Goal: Complete application form

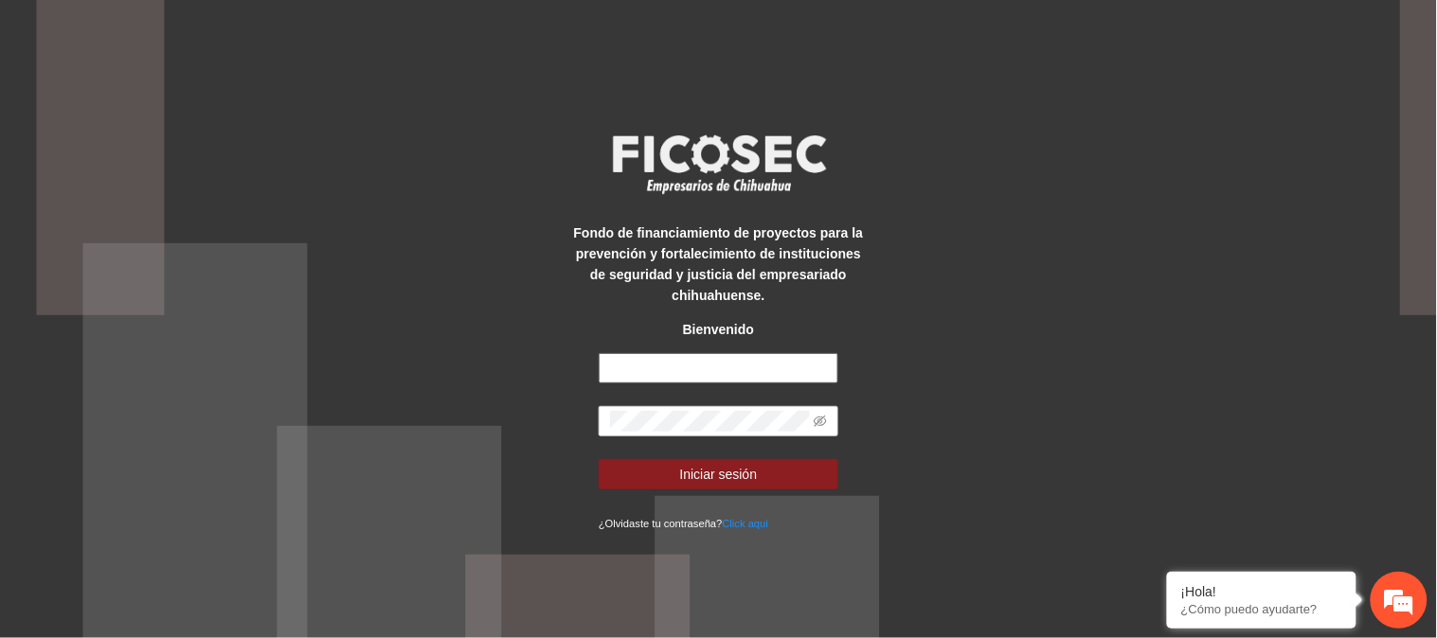
click at [772, 366] on input "text" at bounding box center [719, 368] width 240 height 30
type input "**********"
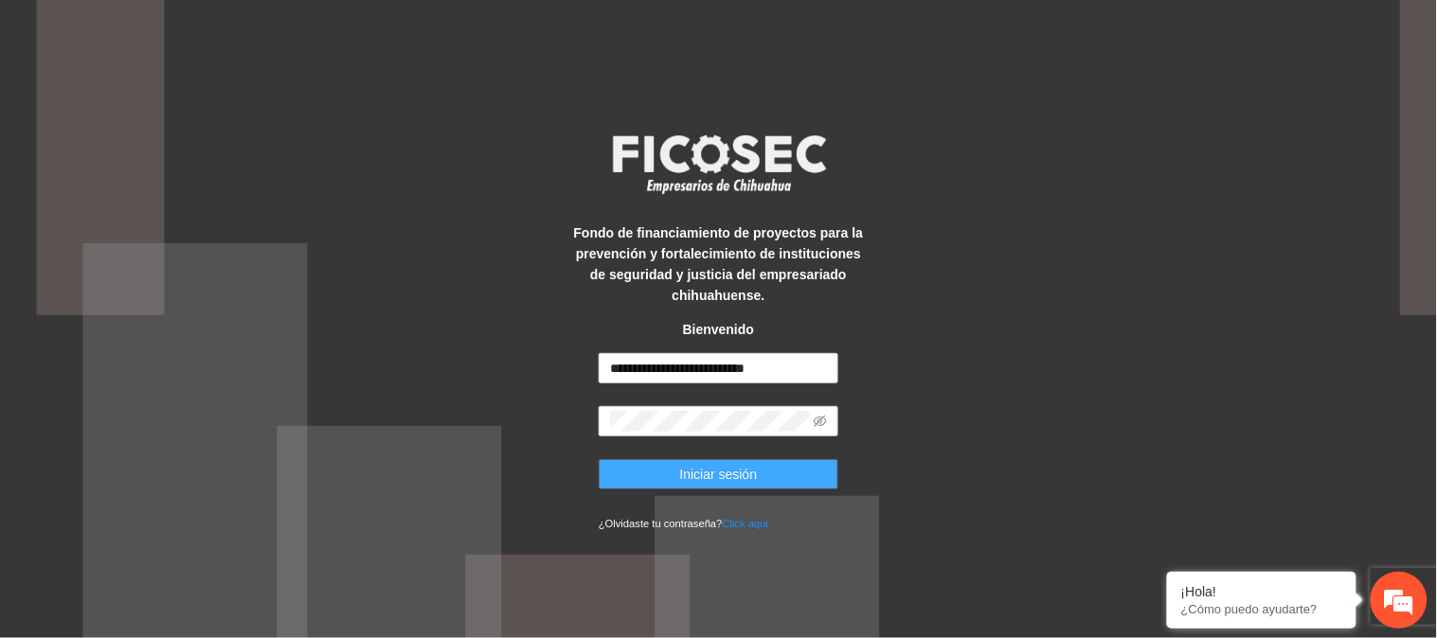
click at [689, 465] on span "Iniciar sesión" at bounding box center [719, 474] width 78 height 21
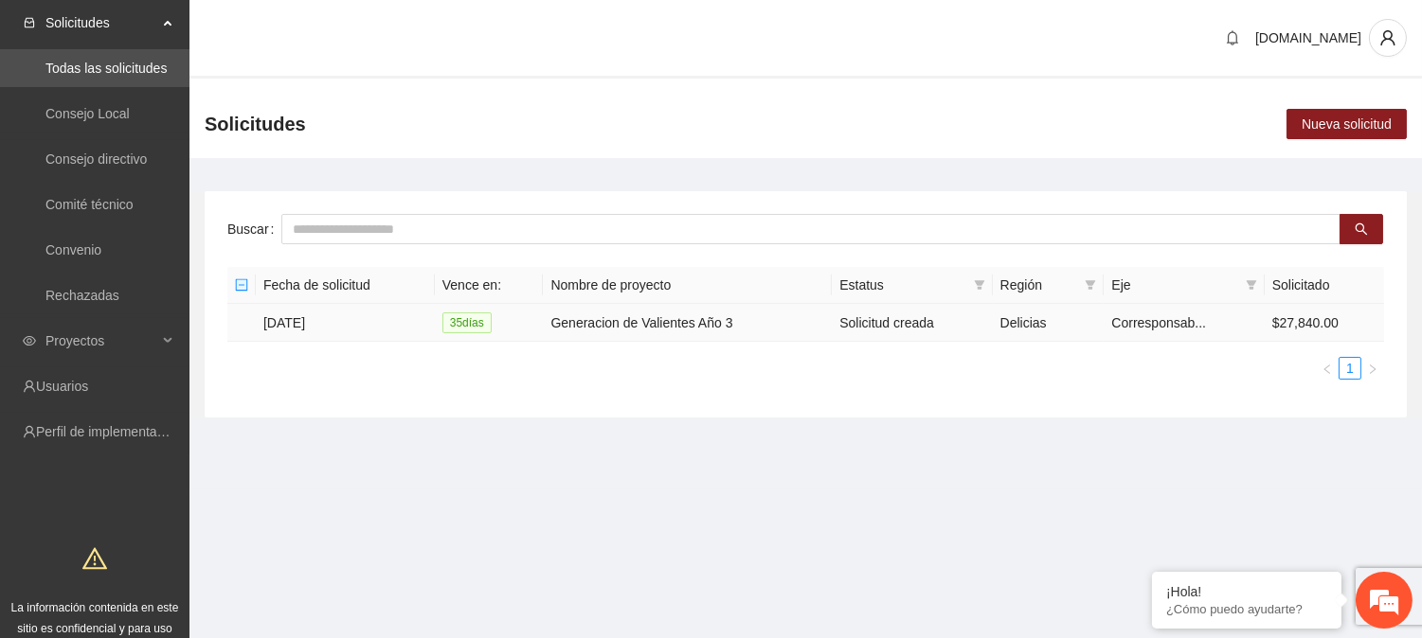
click at [684, 316] on td "Generacion de Valientes Año 3" at bounding box center [687, 323] width 289 height 38
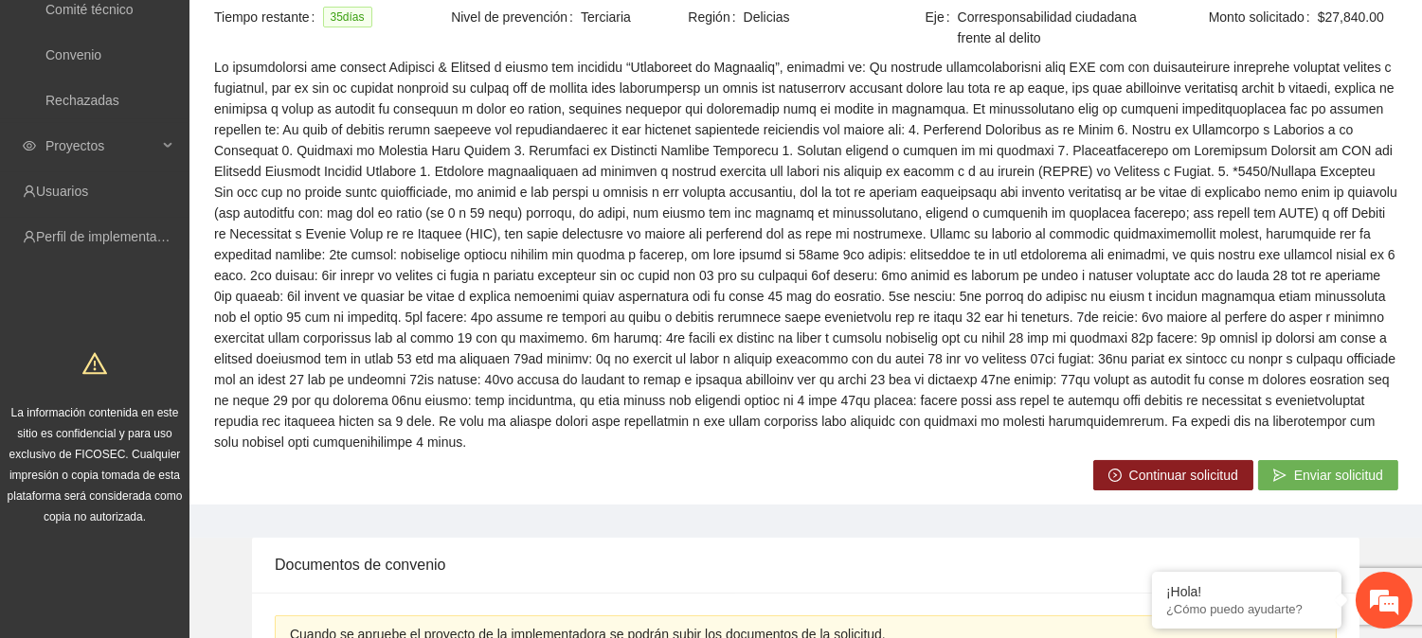
scroll to position [303, 0]
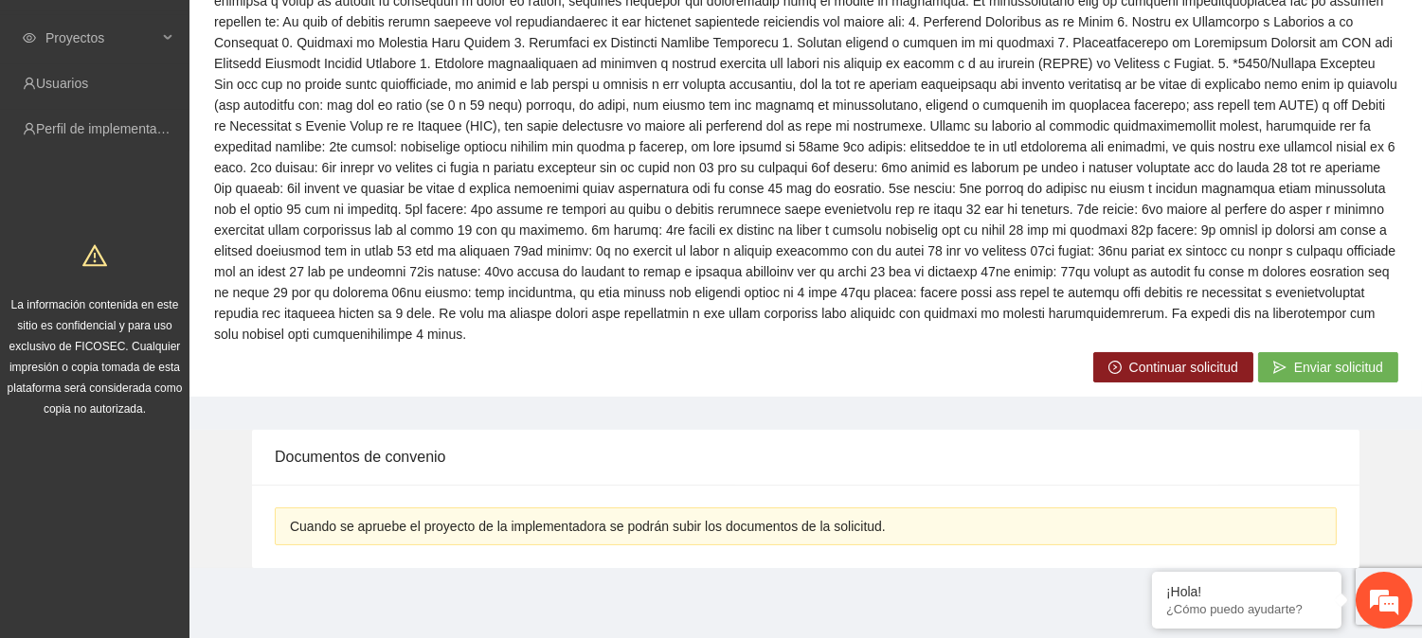
click at [1159, 365] on span "Continuar solicitud" at bounding box center [1183, 367] width 109 height 21
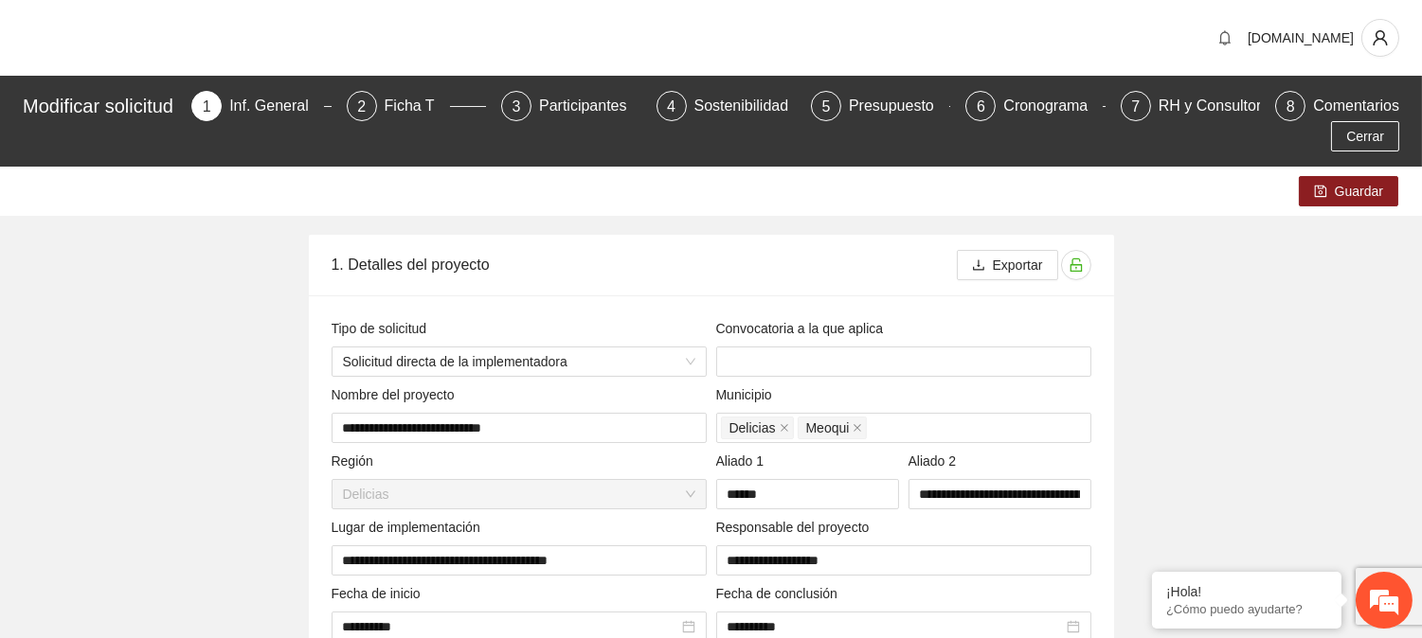
type input "**********"
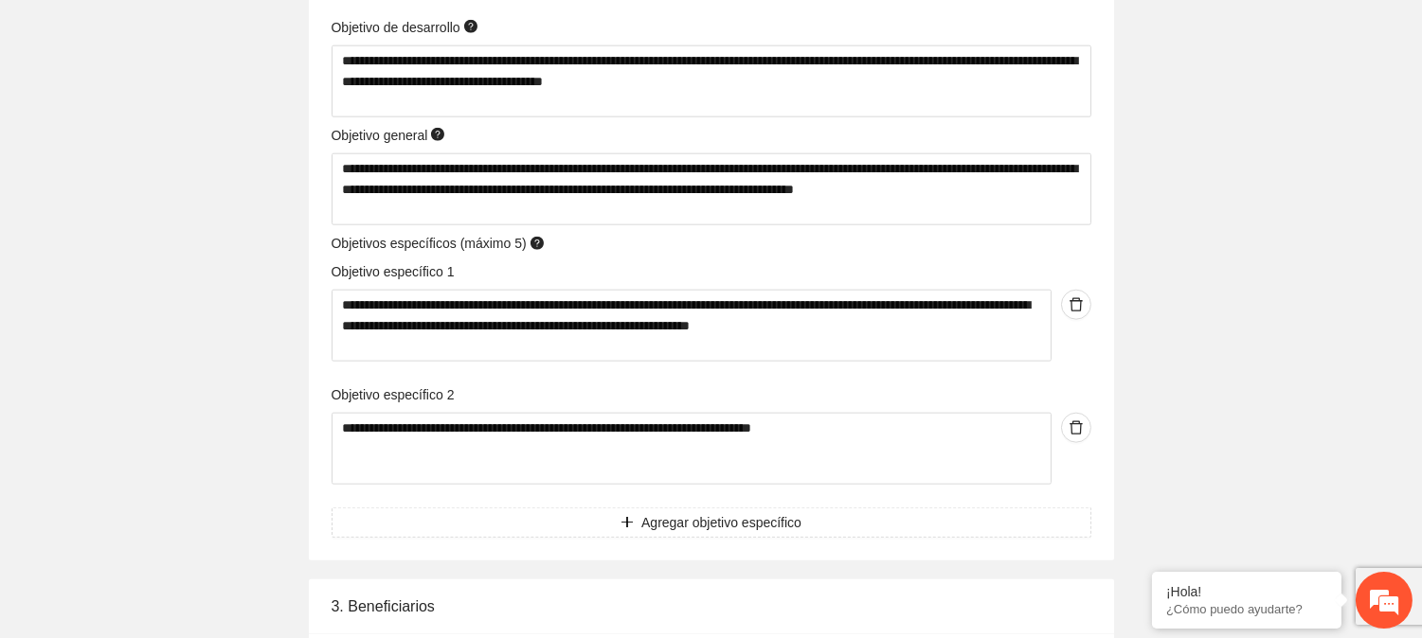
scroll to position [4105, 0]
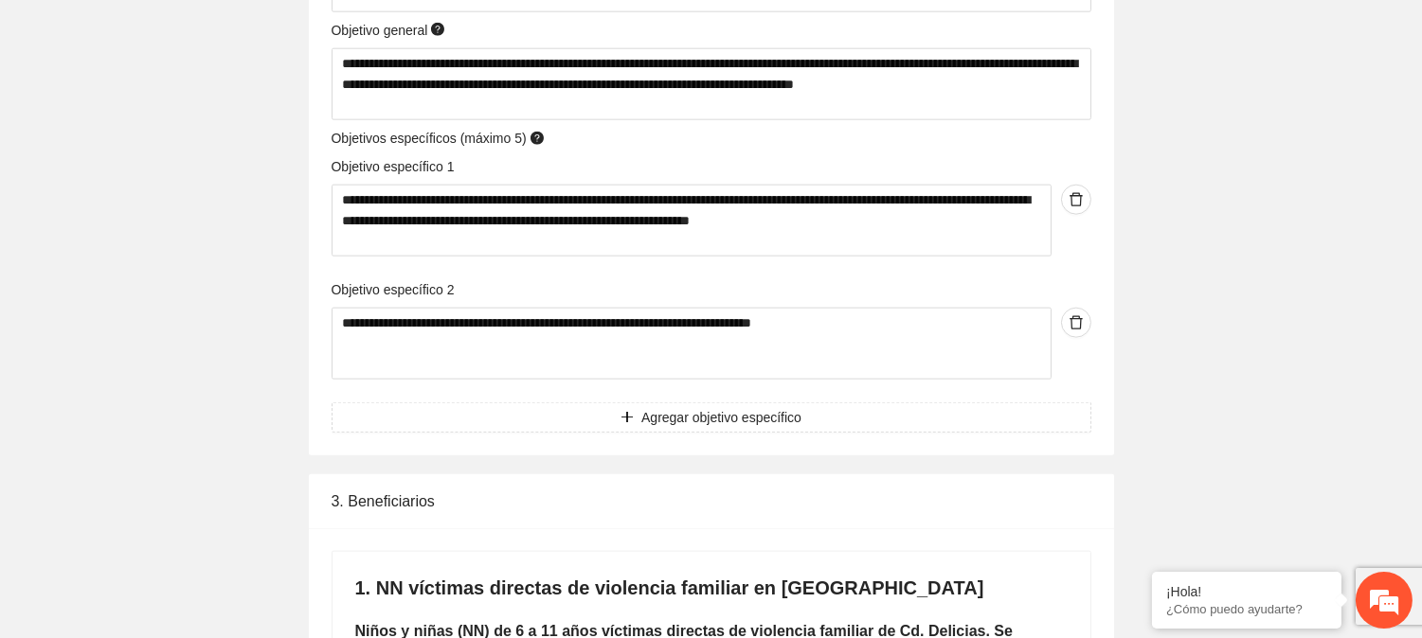
drag, startPoint x: 981, startPoint y: 505, endPoint x: 1021, endPoint y: 503, distance: 39.8
click at [1021, 503] on div "3. Beneficiarios" at bounding box center [712, 502] width 760 height 54
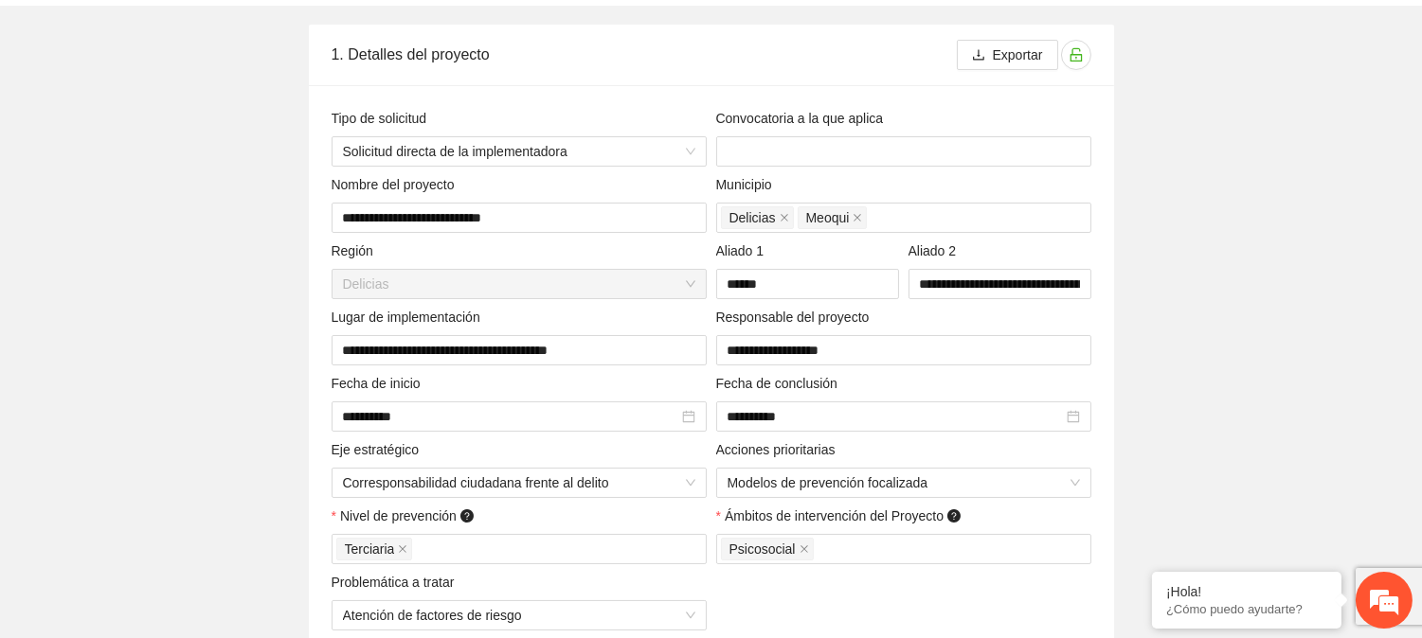
scroll to position [0, 0]
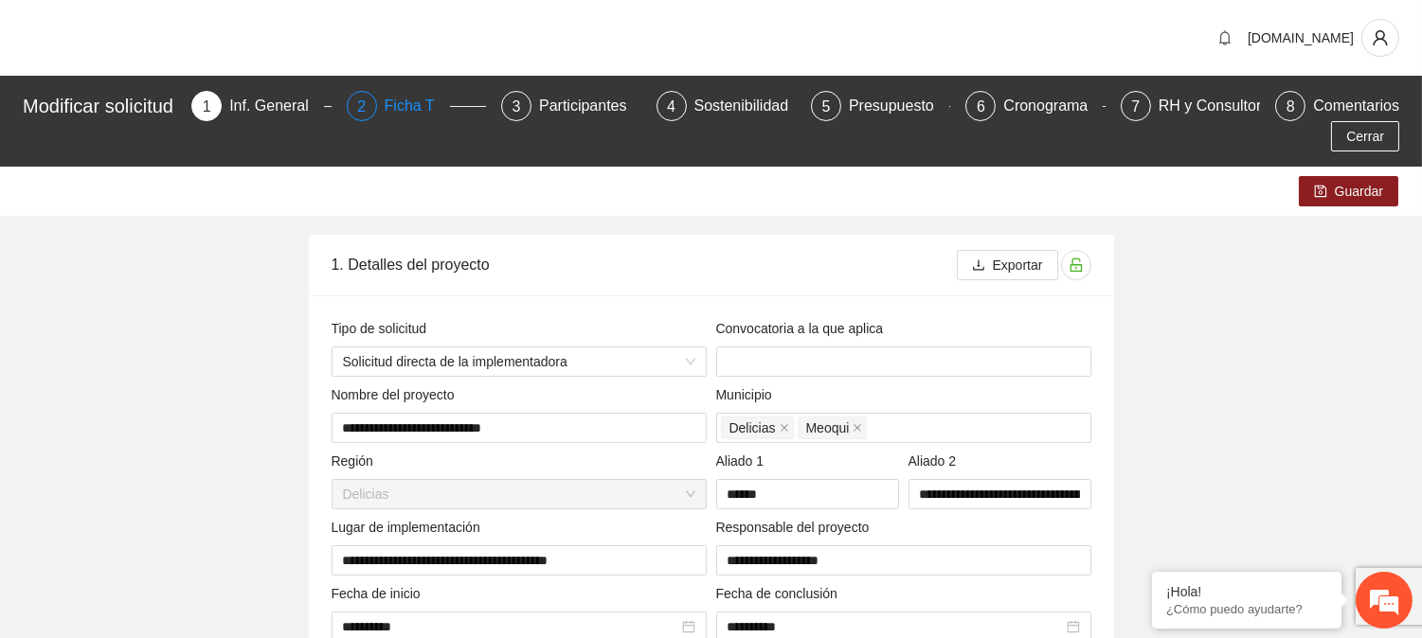
click at [419, 99] on div "Ficha T" at bounding box center [417, 106] width 65 height 30
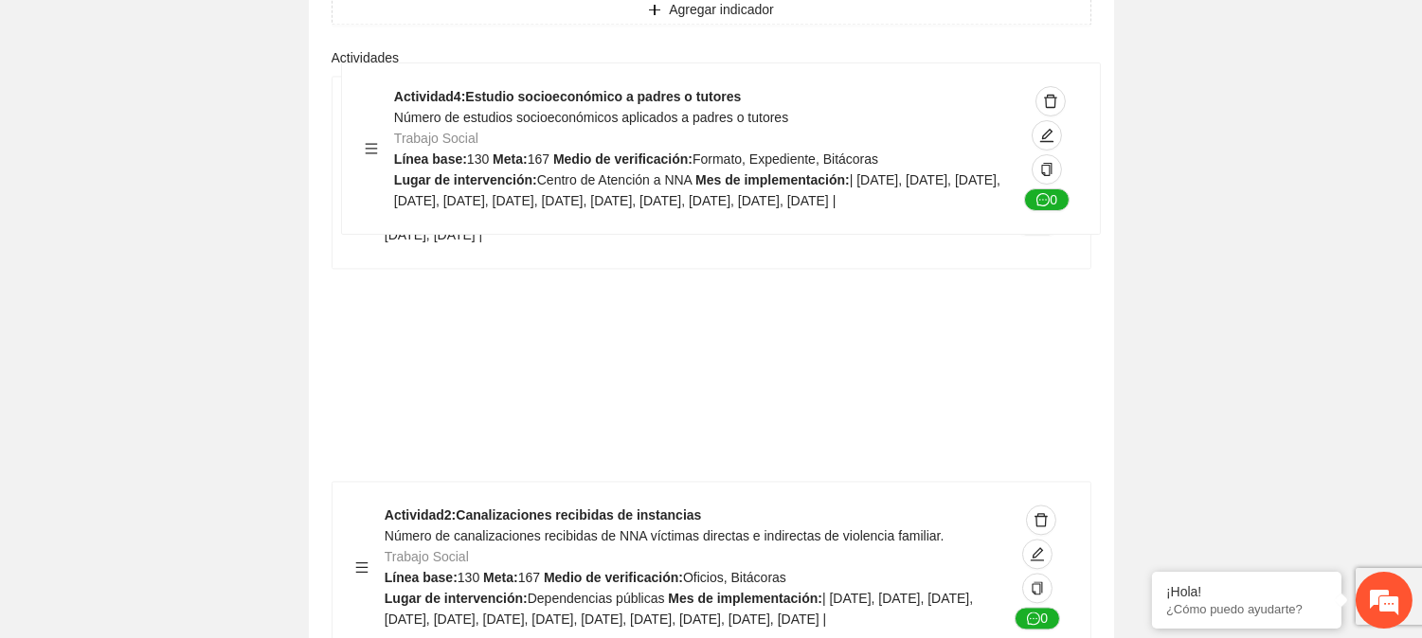
scroll to position [7746, 0]
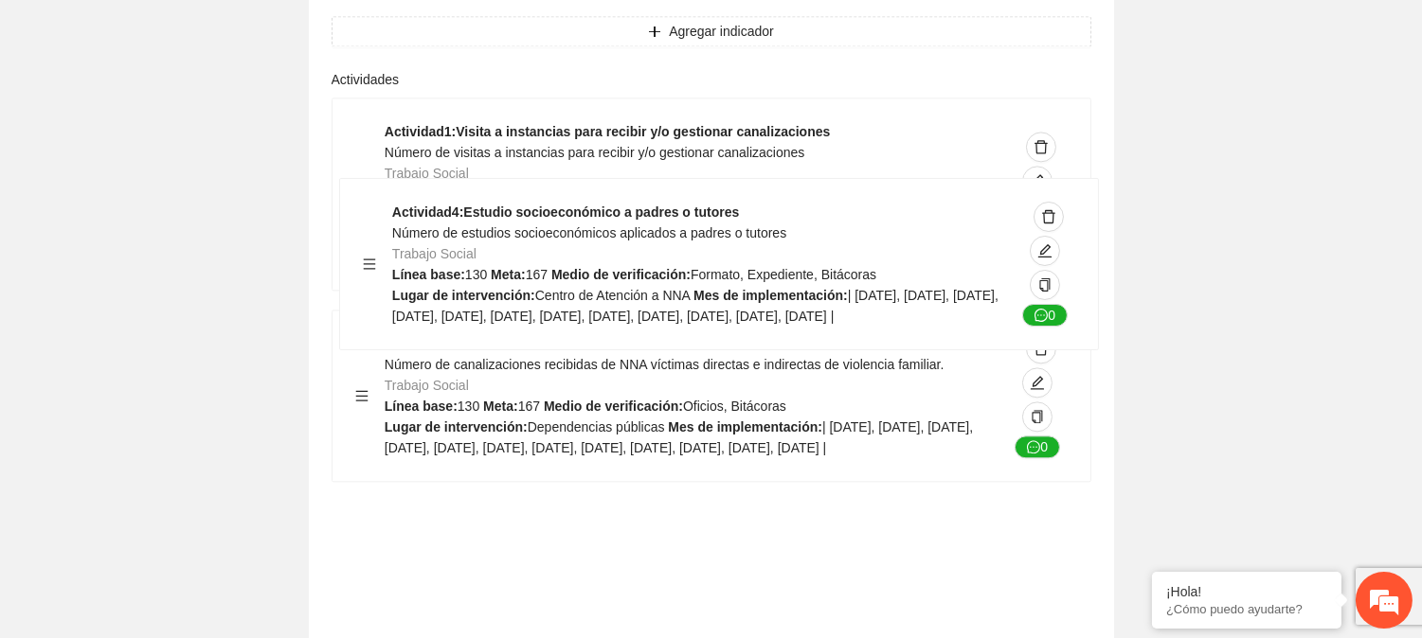
drag, startPoint x: 358, startPoint y: 355, endPoint x: 365, endPoint y: 269, distance: 86.5
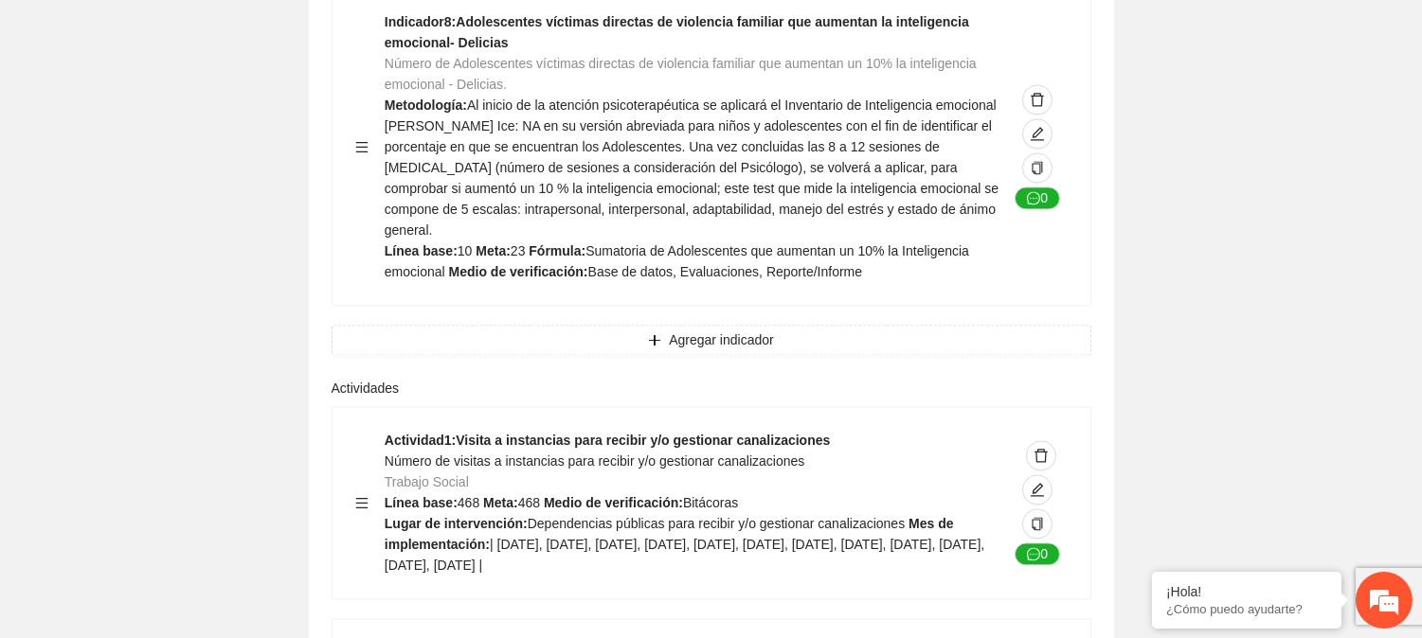
scroll to position [7431, 0]
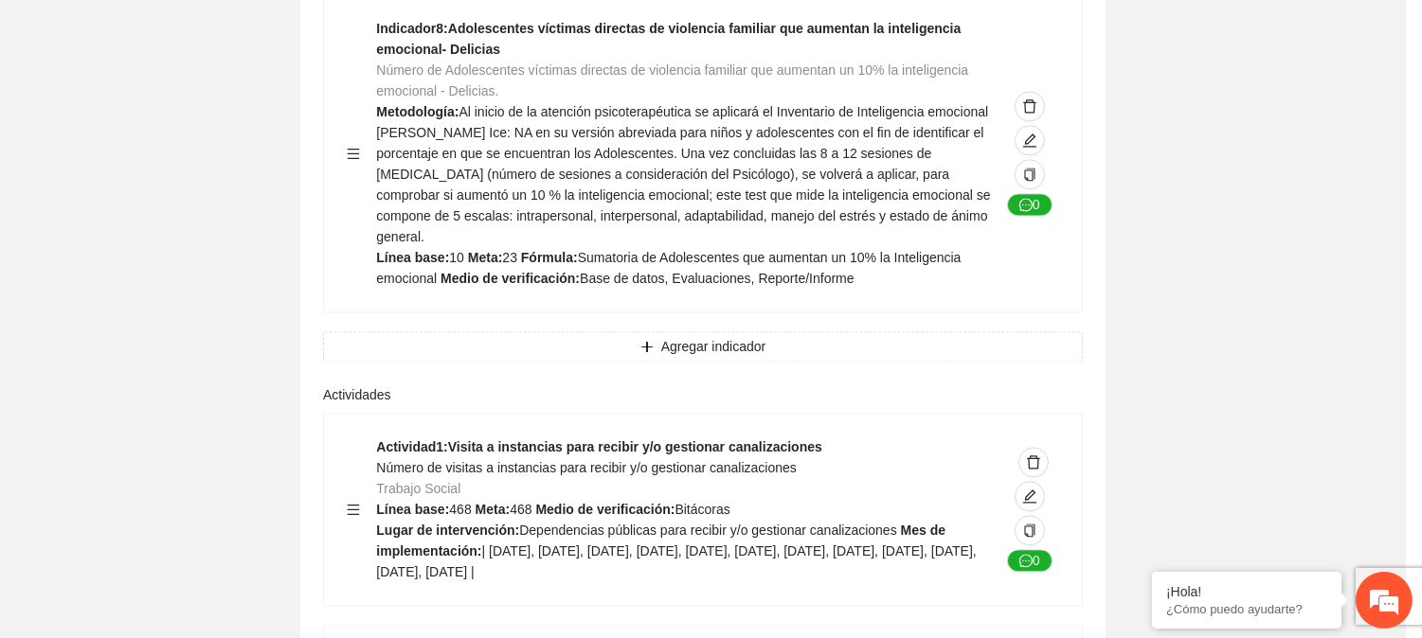
type textarea "**********"
type input "**********"
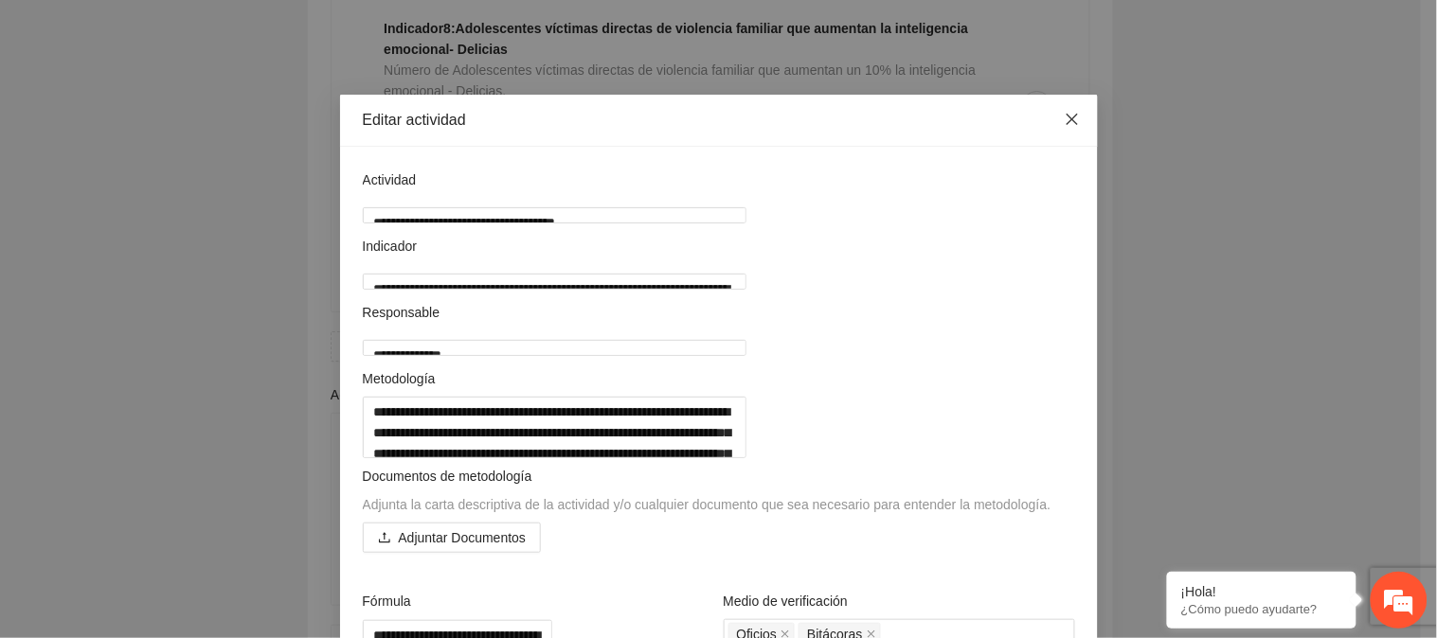
click at [1066, 114] on icon "close" at bounding box center [1072, 119] width 15 height 15
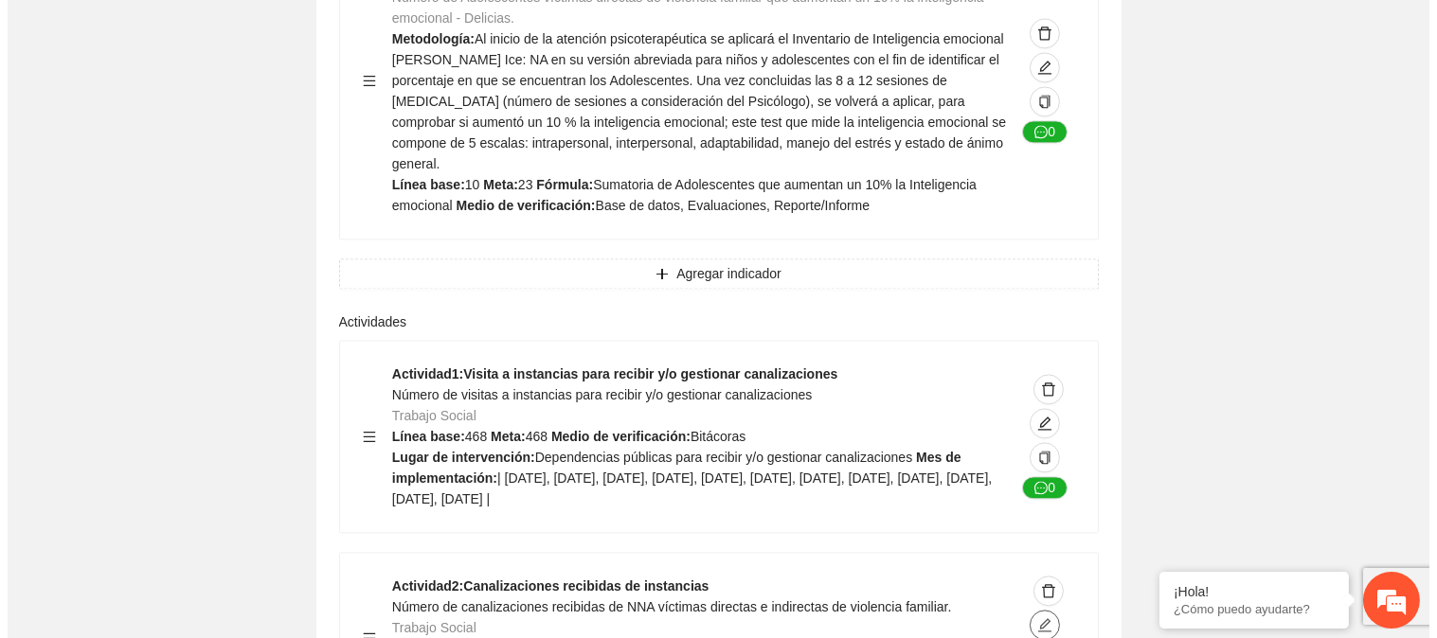
scroll to position [7536, 0]
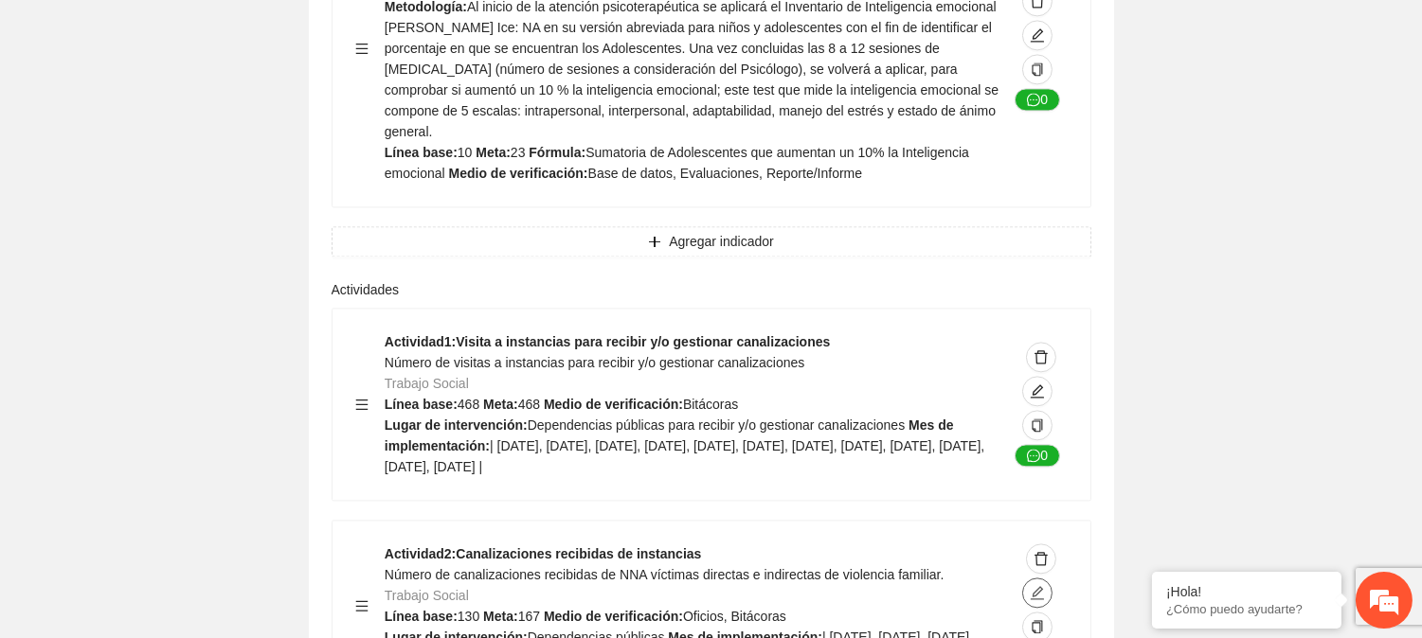
click at [1028, 585] on span "edit" at bounding box center [1037, 592] width 28 height 15
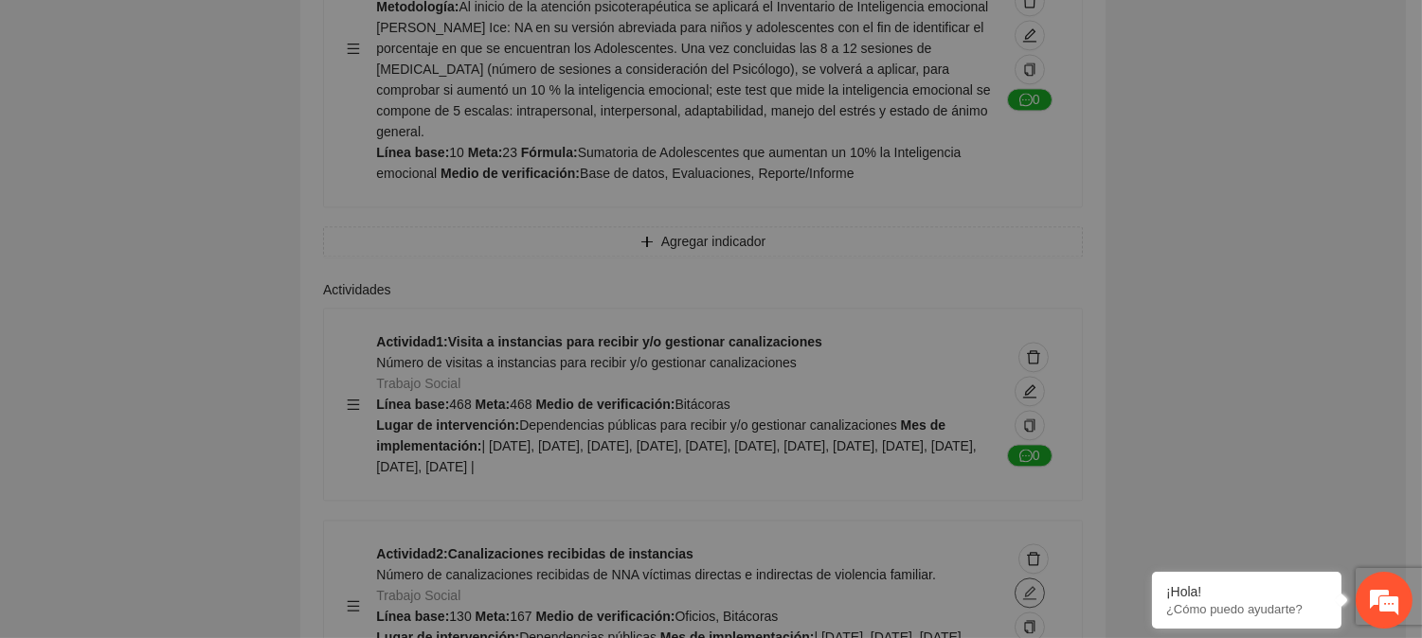
type textarea "**********"
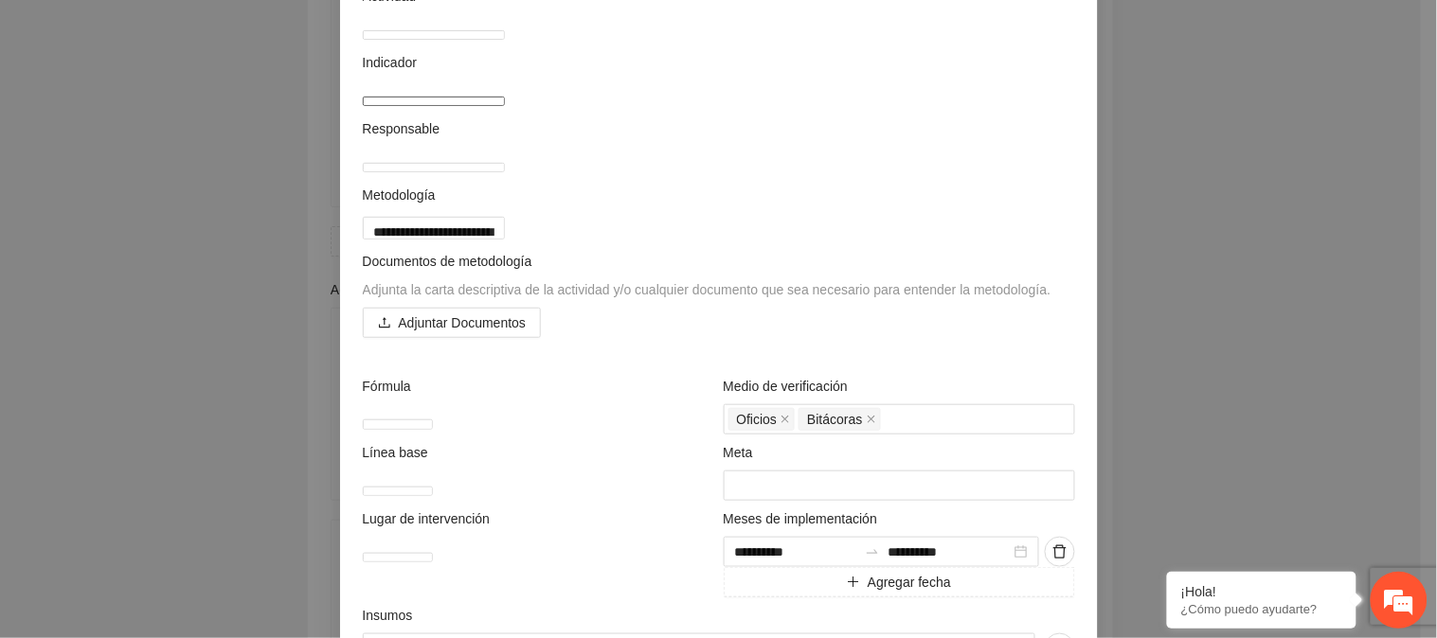
scroll to position [210, 0]
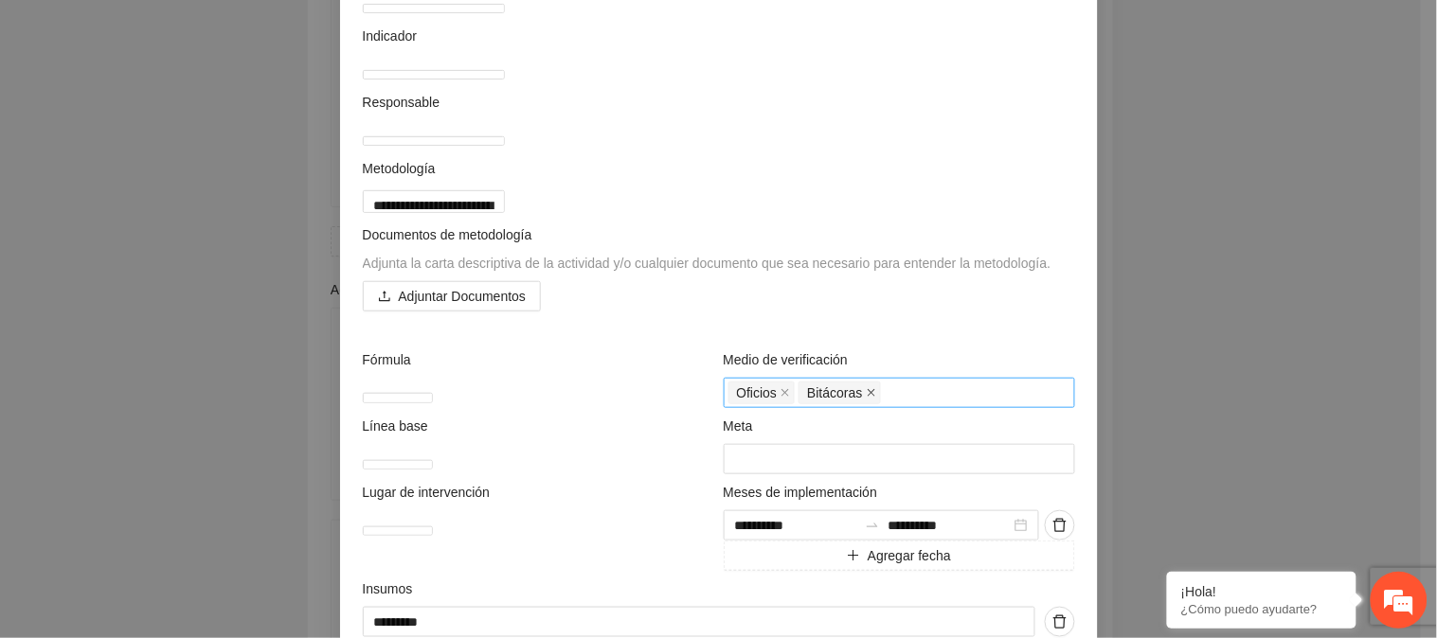
click at [868, 397] on icon "close" at bounding box center [872, 393] width 8 height 8
click at [851, 406] on div "Oficios" at bounding box center [899, 393] width 342 height 27
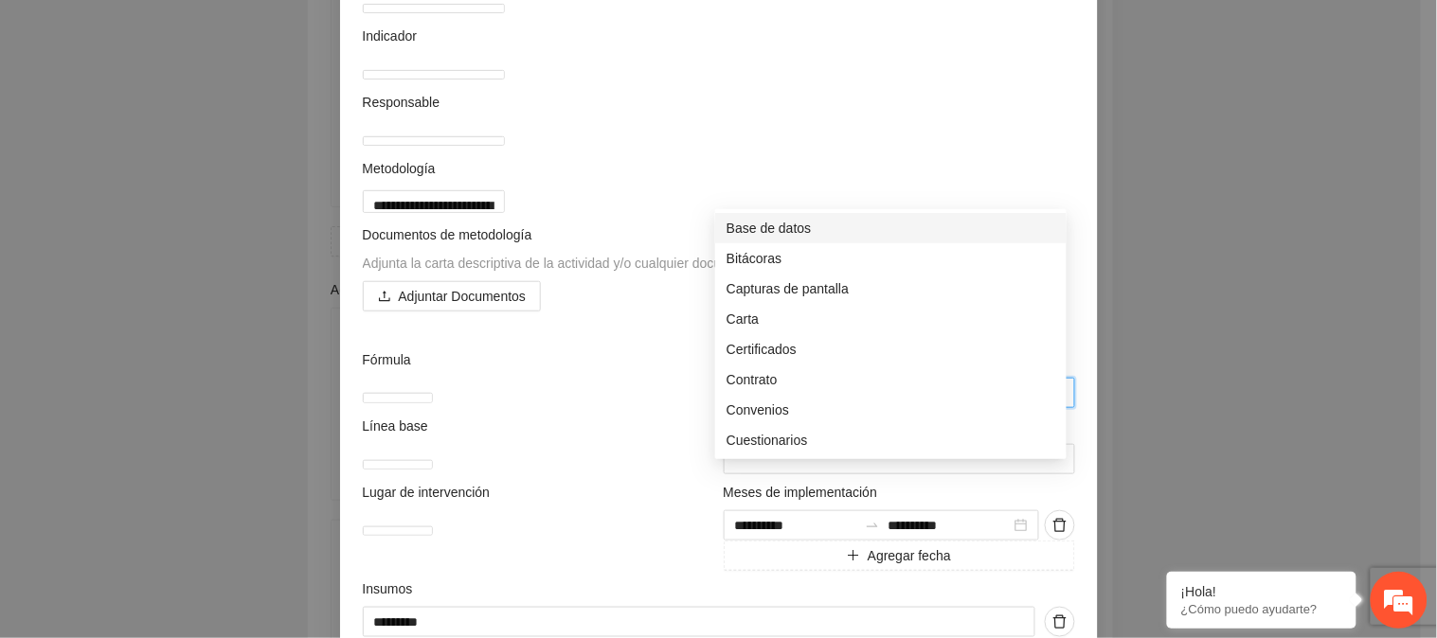
click at [829, 219] on div "Base de datos" at bounding box center [891, 228] width 329 height 21
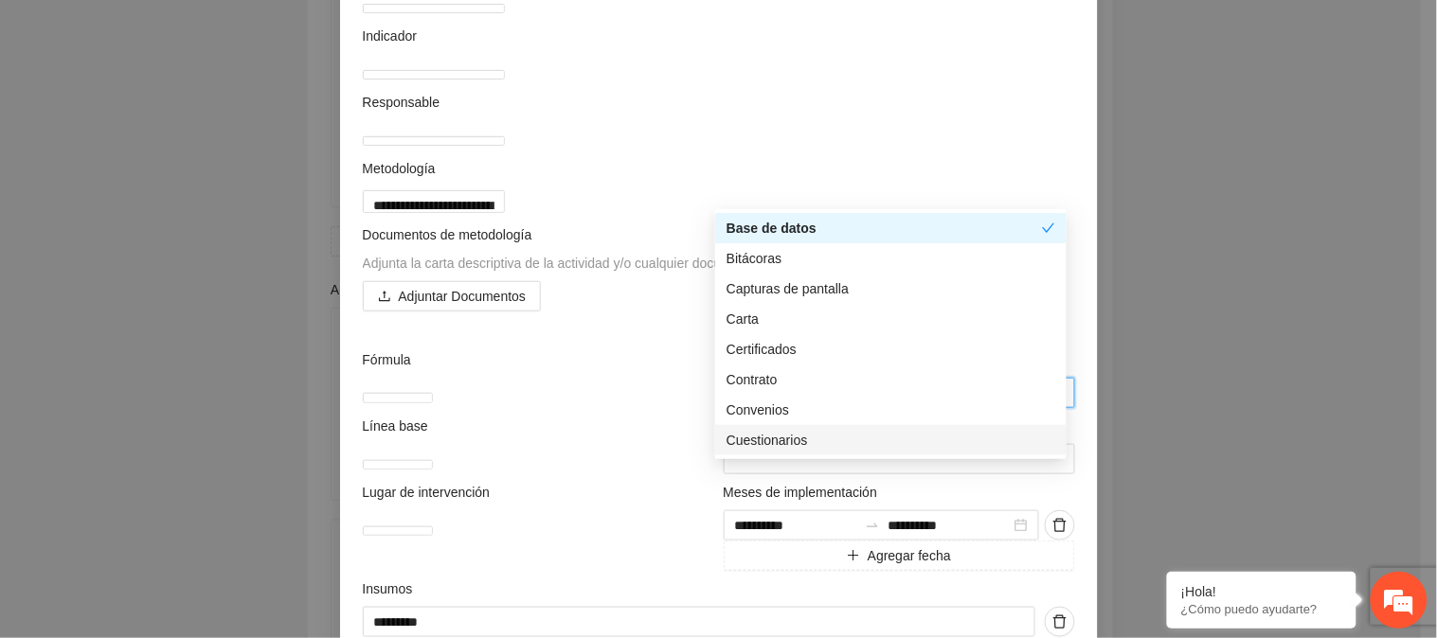
click at [645, 332] on div "Documentos de metodología Adjunta la carta descriptiva de la actividad y/o cual…" at bounding box center [719, 279] width 722 height 108
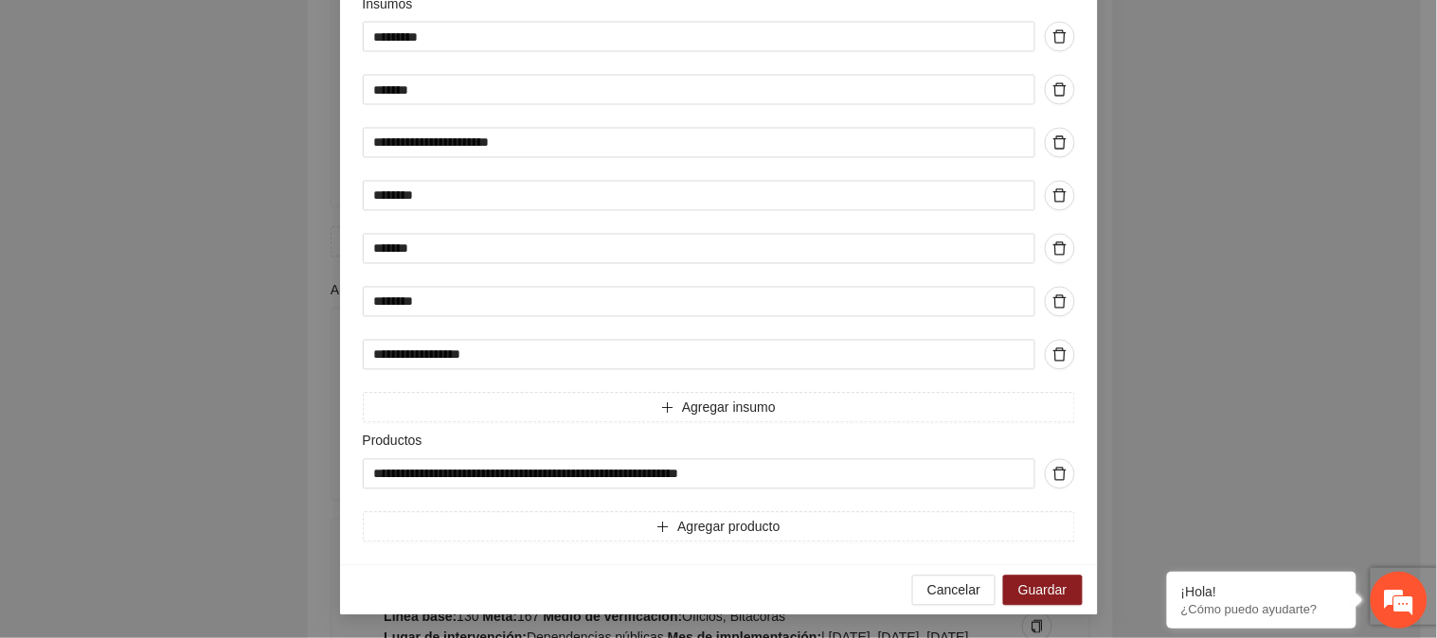
scroll to position [902, 0]
click at [1020, 588] on span "Guardar" at bounding box center [1042, 591] width 48 height 21
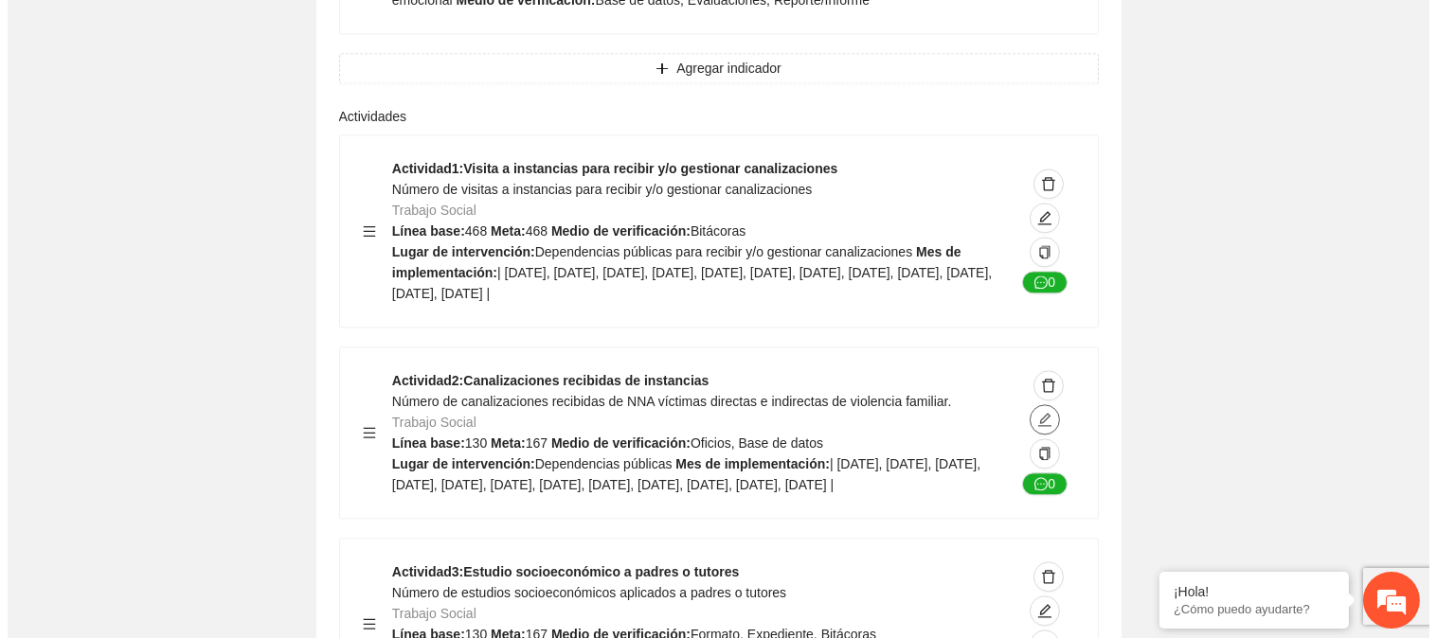
scroll to position [7746, 0]
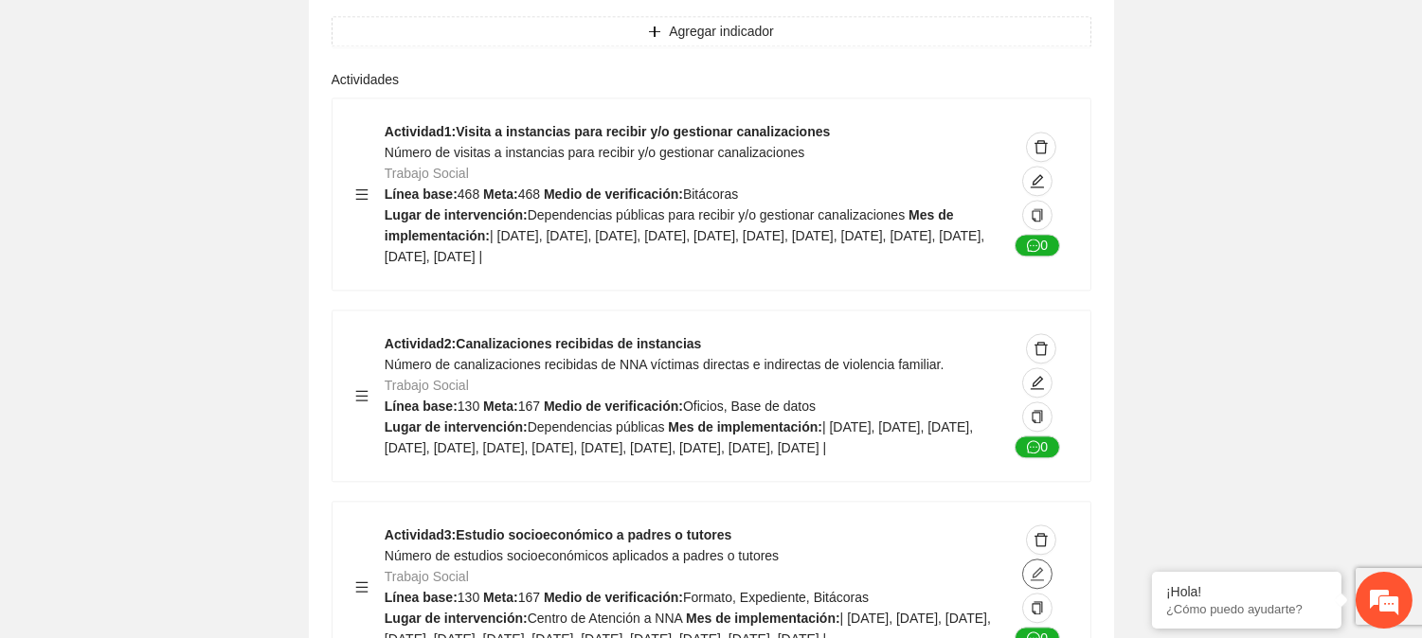
click at [1033, 566] on icon "edit" at bounding box center [1037, 573] width 15 height 15
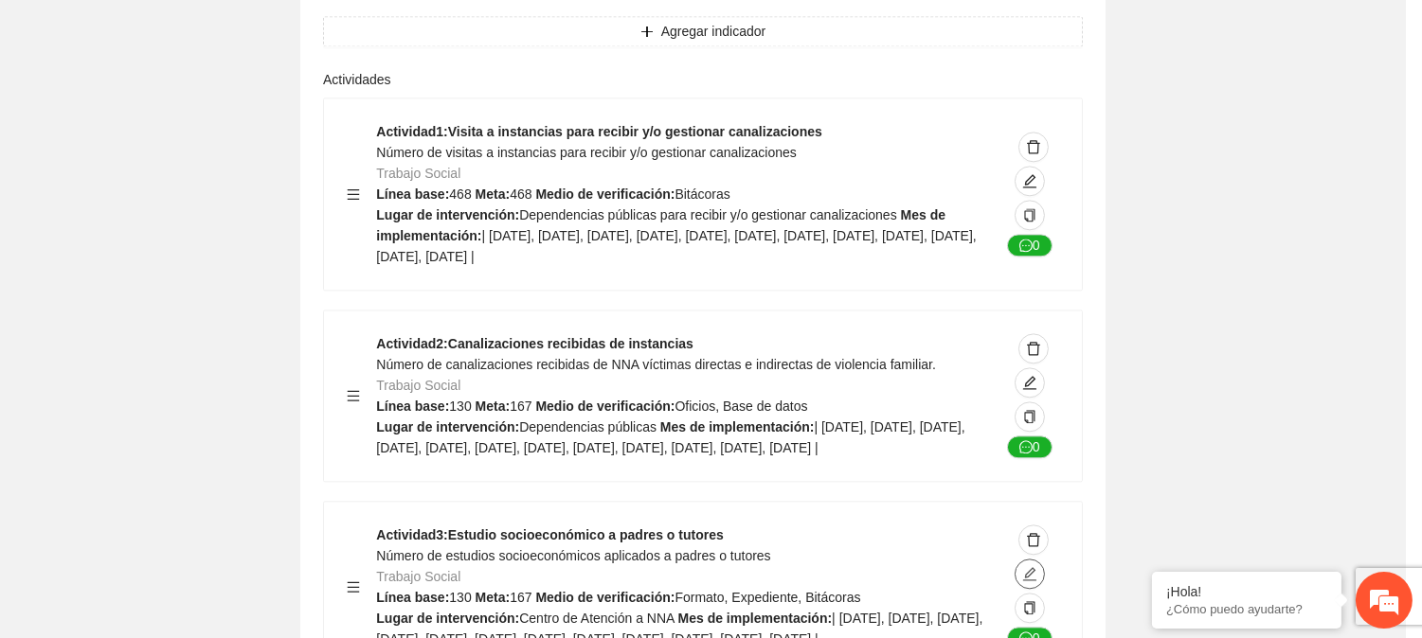
type textarea "**********"
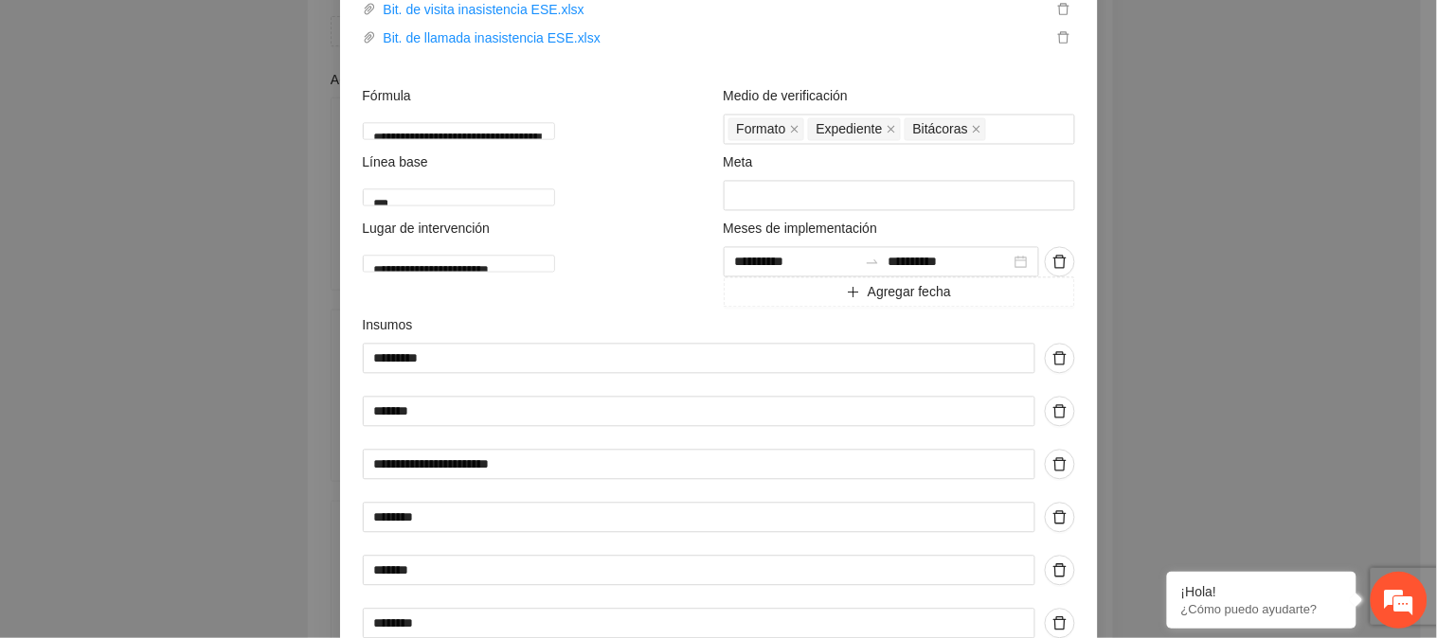
scroll to position [947, 0]
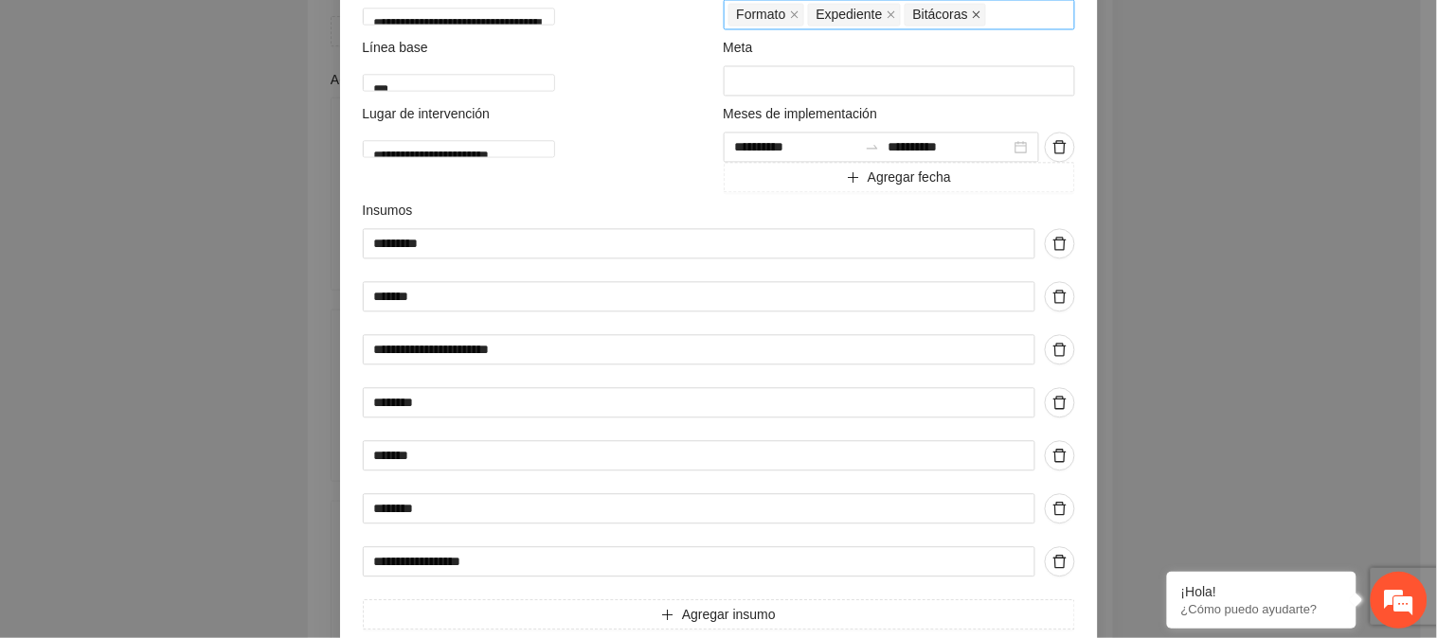
click at [973, 18] on icon "close" at bounding box center [977, 14] width 8 height 8
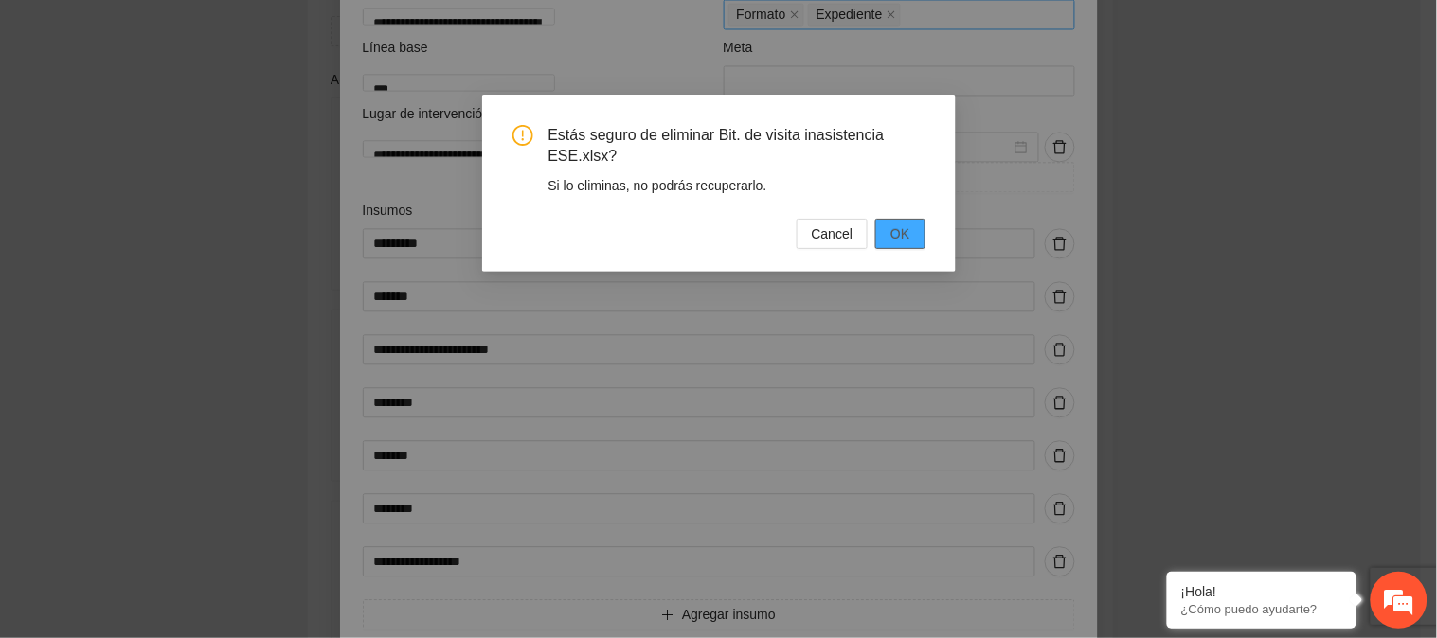
click at [917, 231] on button "OK" at bounding box center [899, 234] width 49 height 30
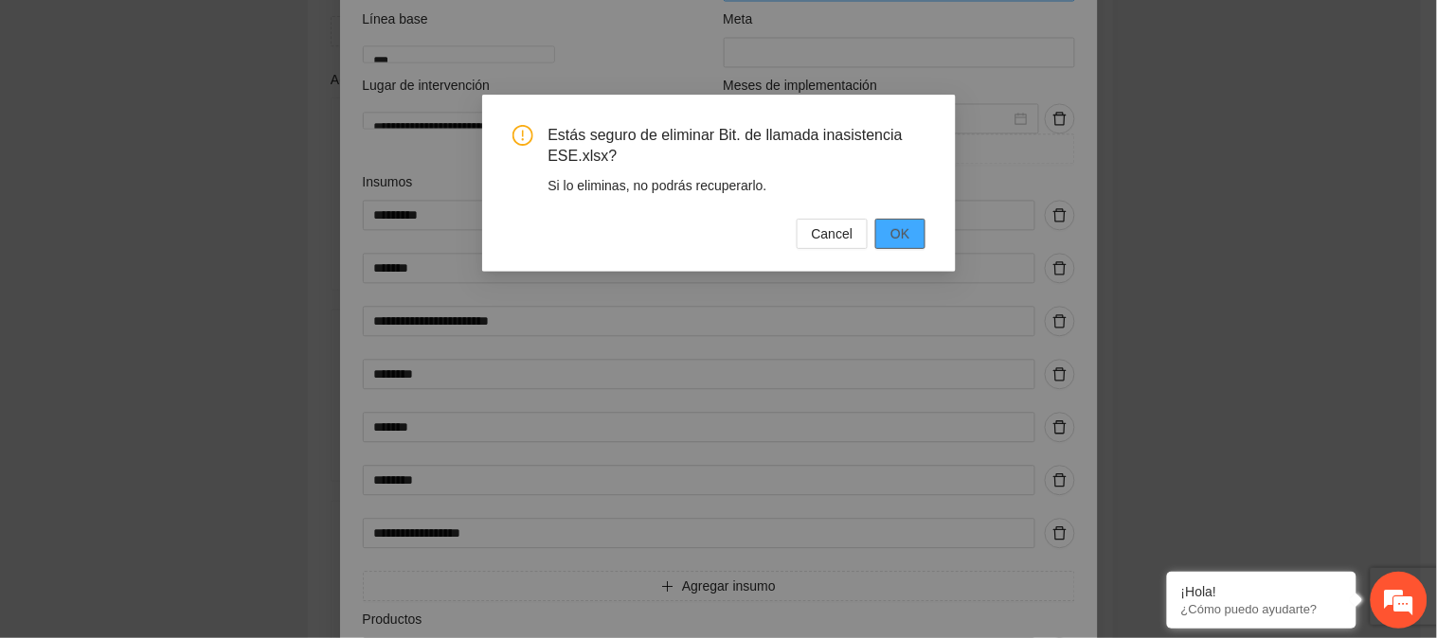
click at [887, 224] on button "OK" at bounding box center [899, 234] width 49 height 30
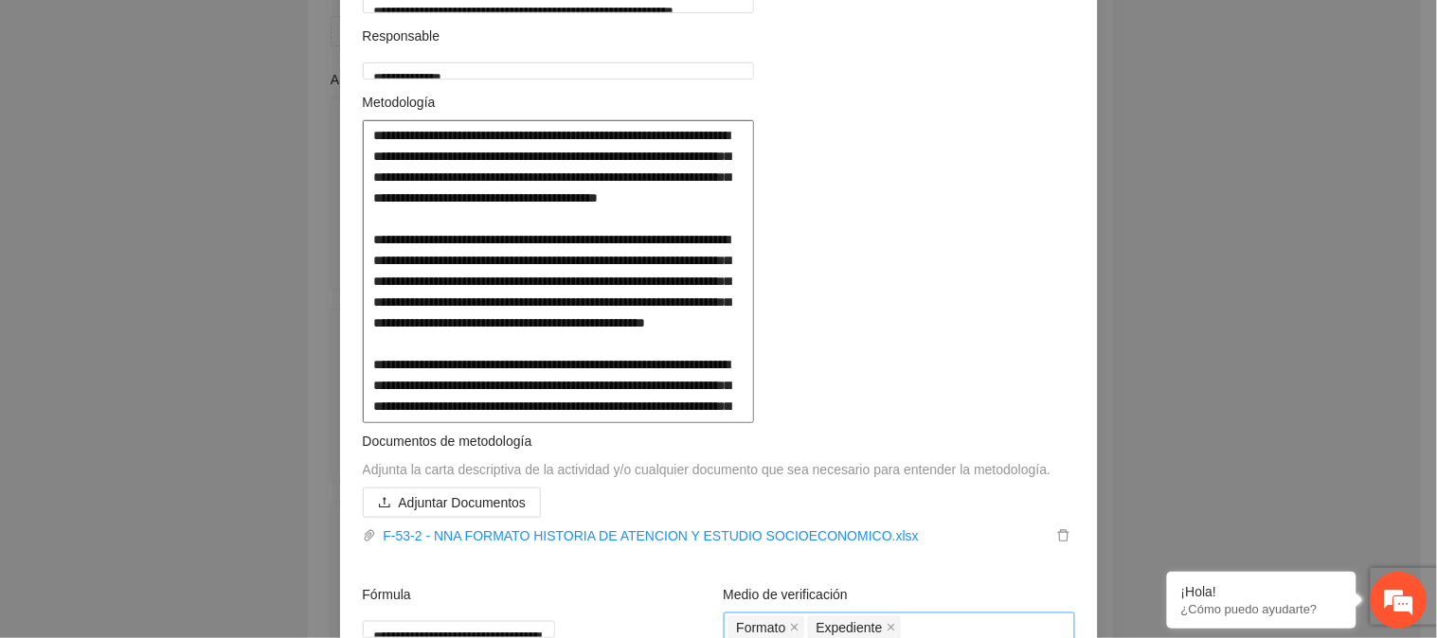
scroll to position [210, 0]
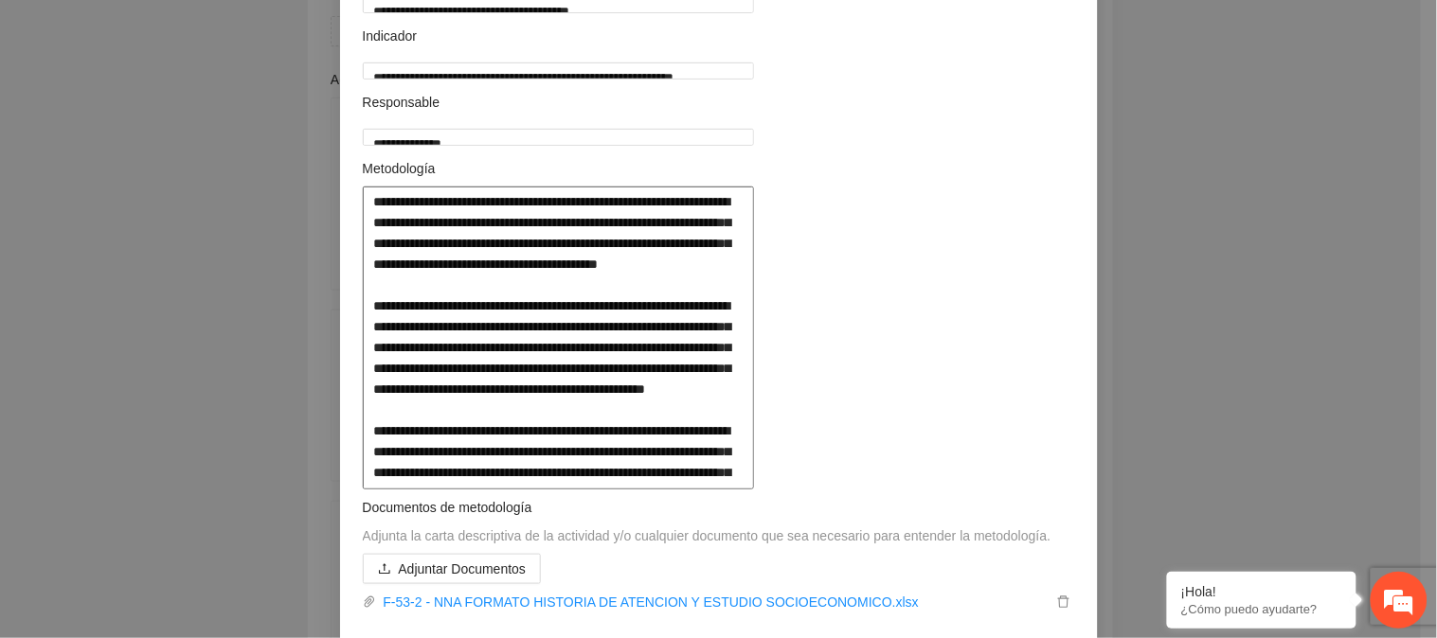
click at [363, 391] on textarea at bounding box center [558, 338] width 391 height 303
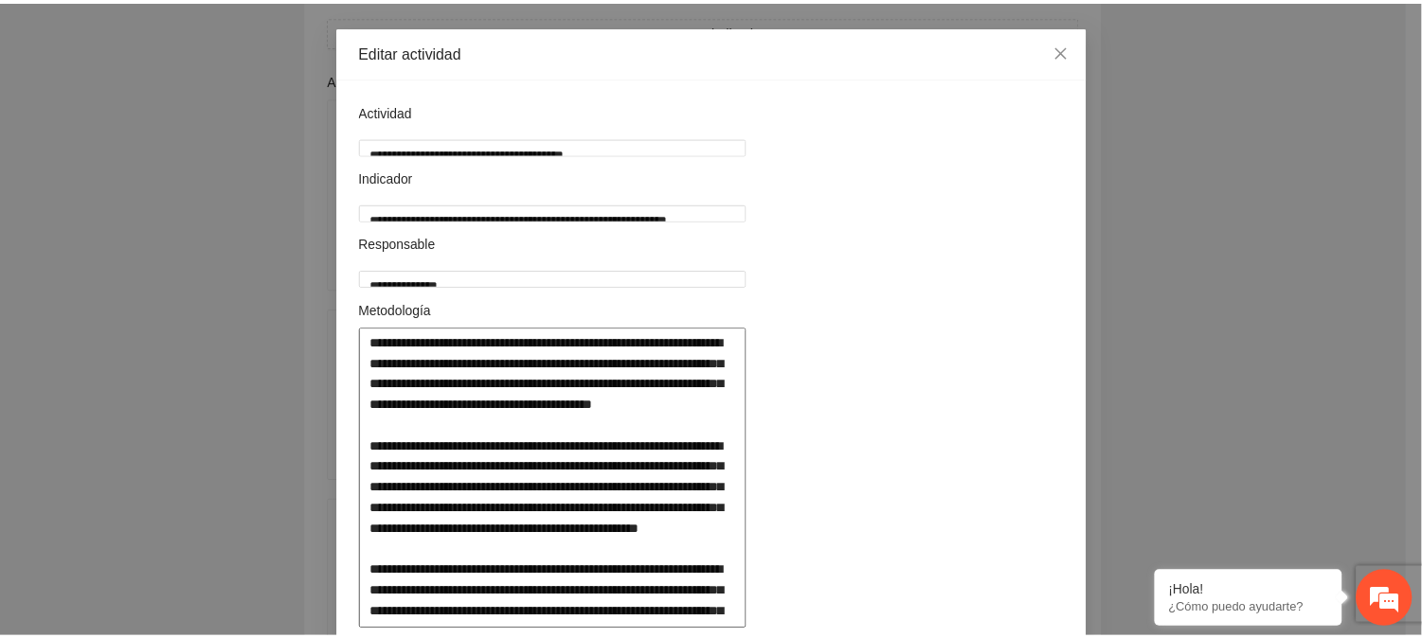
scroll to position [0, 0]
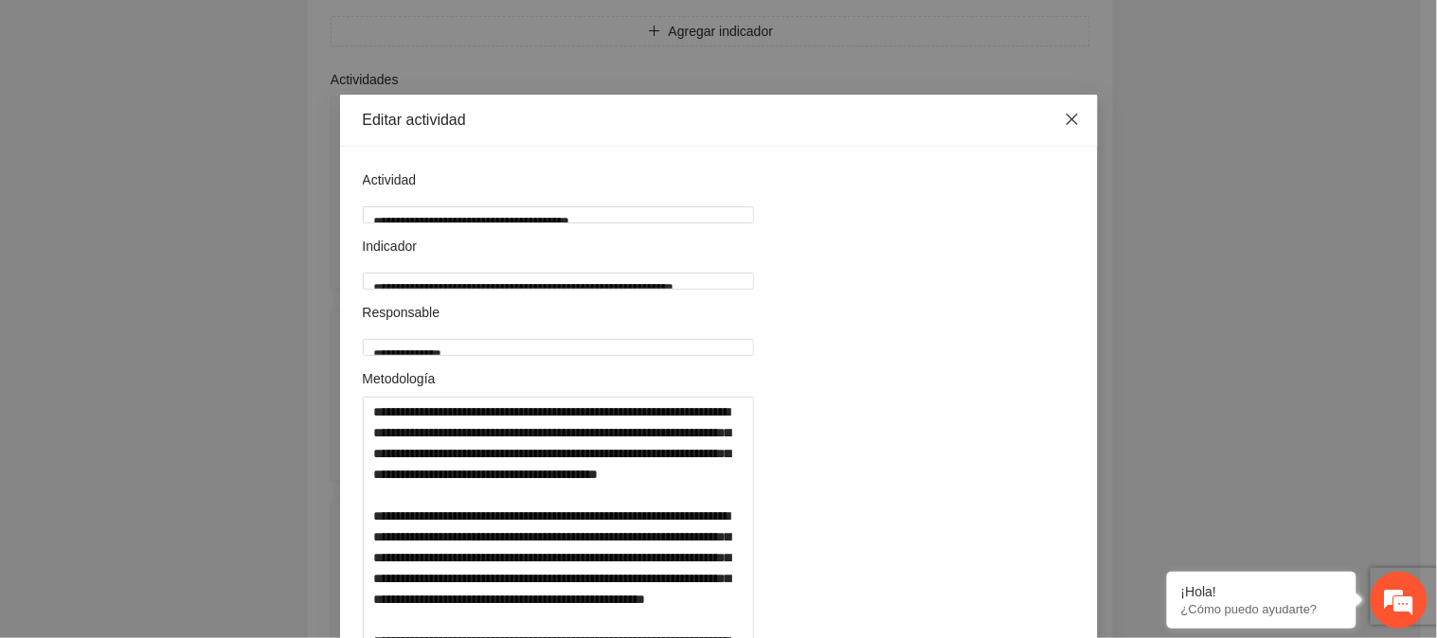
click at [1065, 124] on icon "close" at bounding box center [1072, 119] width 15 height 15
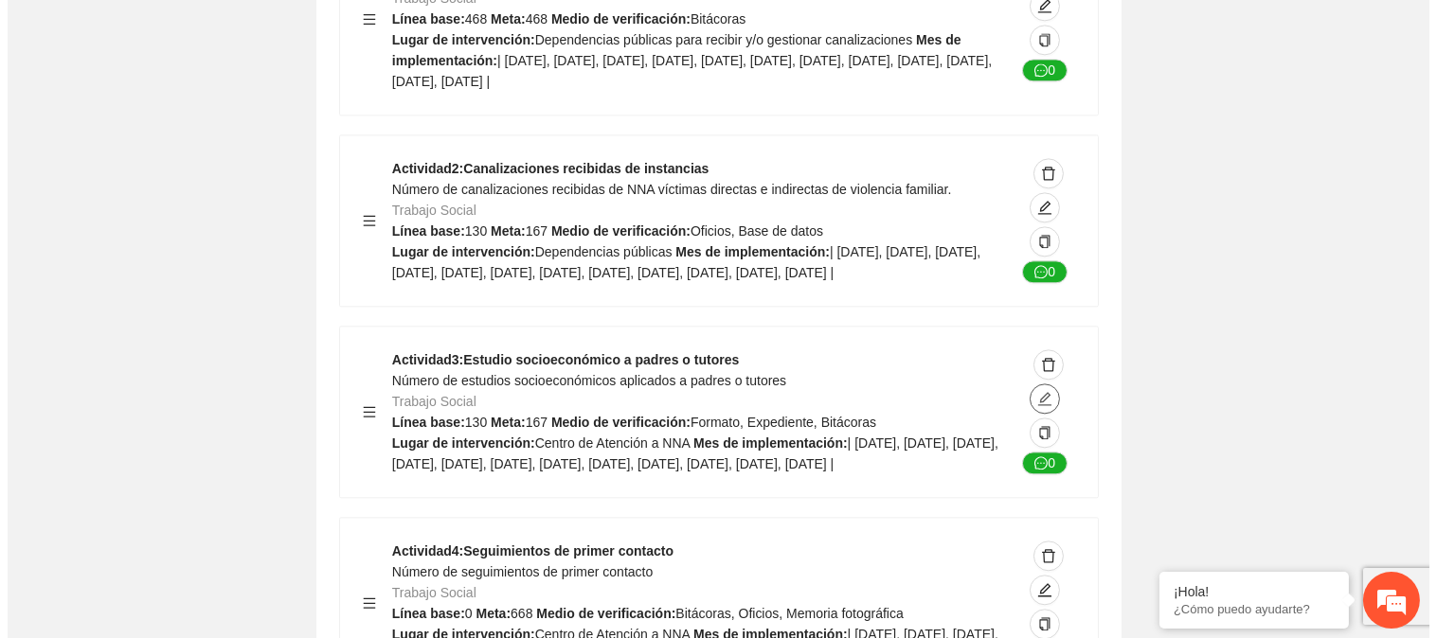
scroll to position [7957, 0]
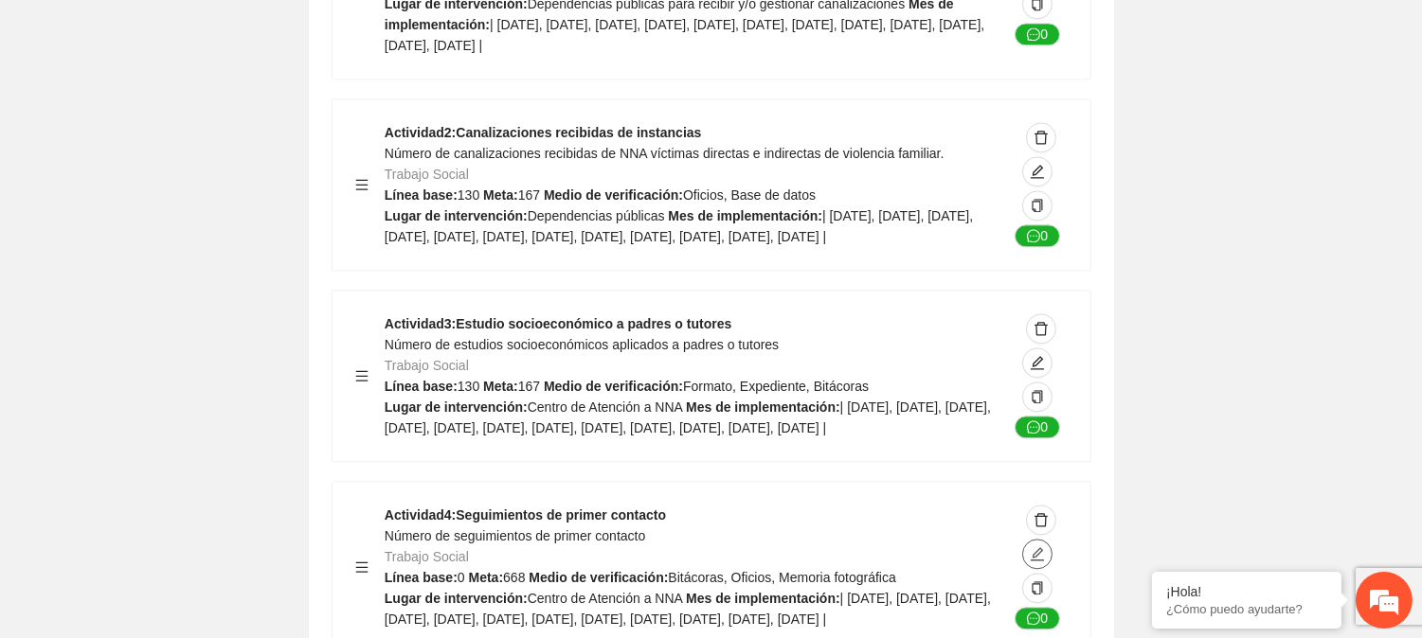
click at [1030, 547] on icon "edit" at bounding box center [1037, 554] width 15 height 15
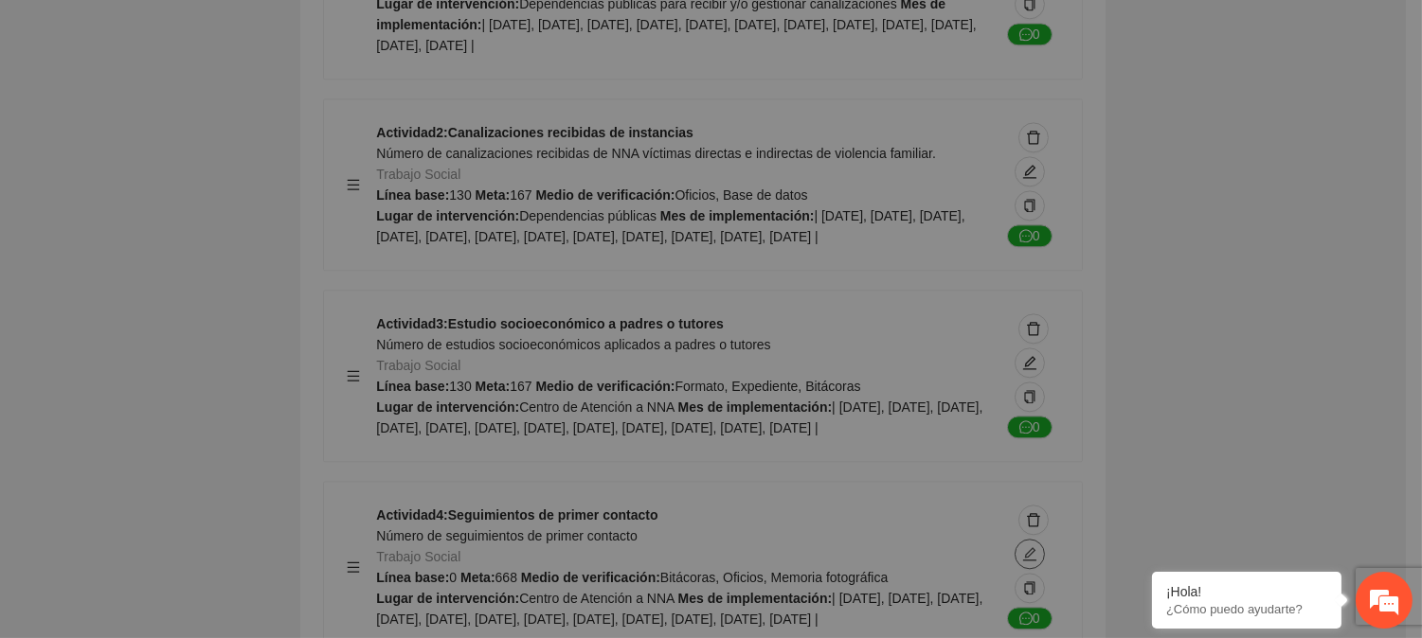
type textarea "**********"
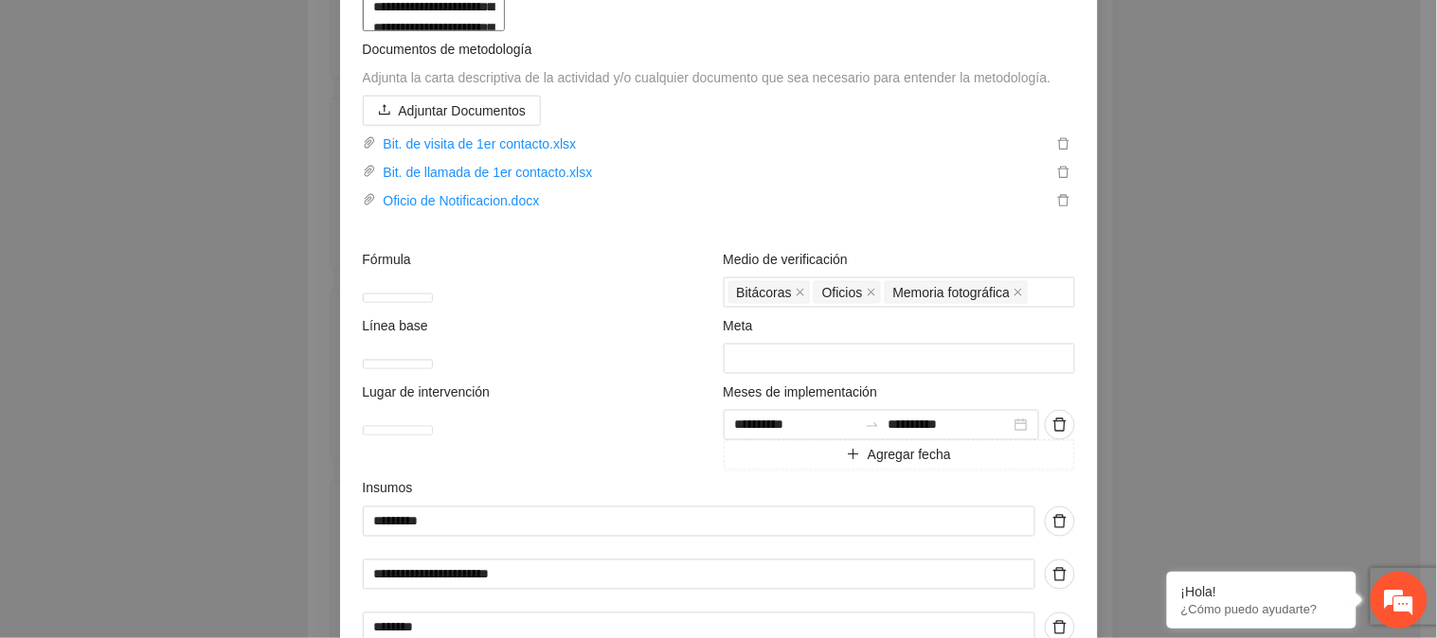
scroll to position [529, 0]
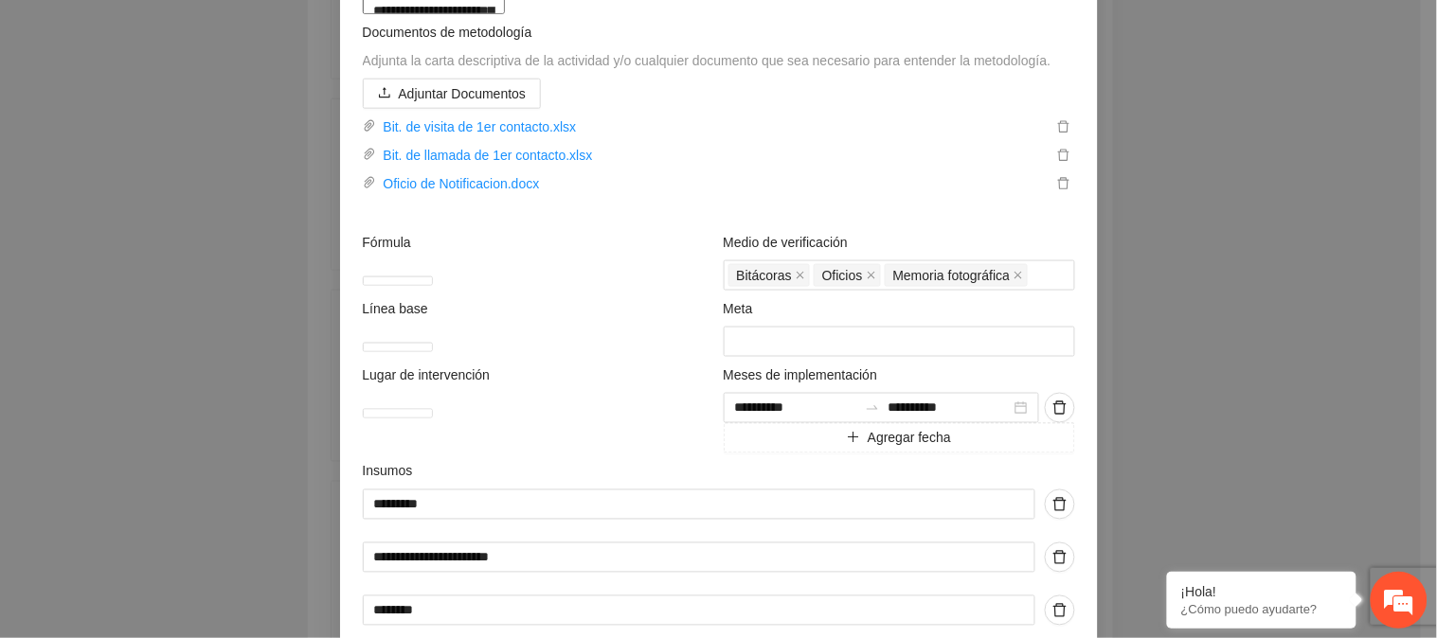
drag, startPoint x: 368, startPoint y: 197, endPoint x: 887, endPoint y: 619, distance: 668.7
click at [887, 619] on div "**********" at bounding box center [719, 300] width 722 height 1315
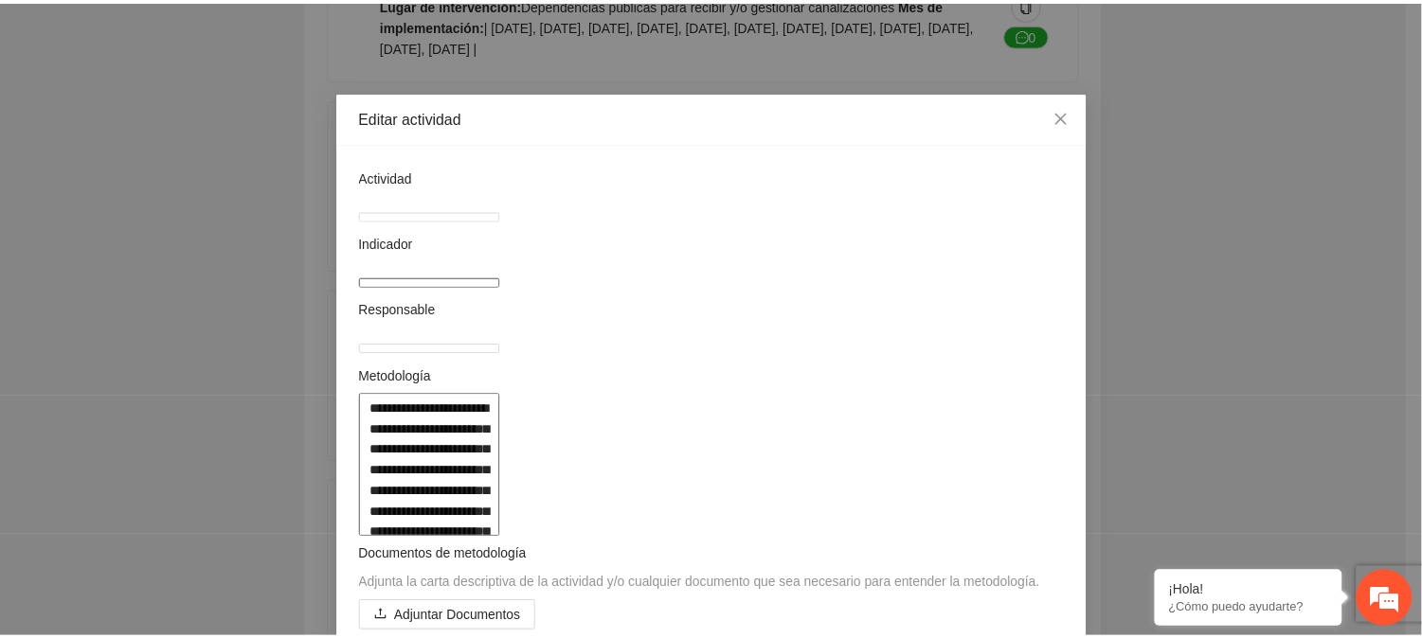
scroll to position [108, 0]
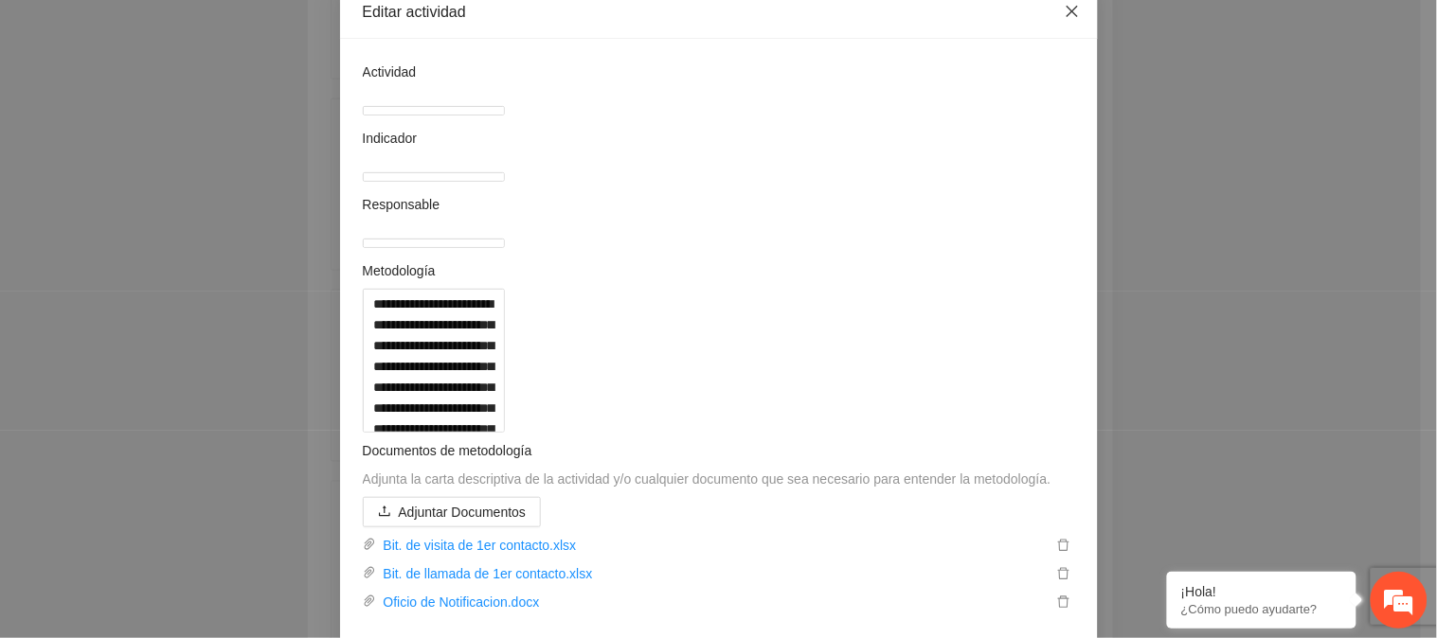
click at [1065, 14] on icon "close" at bounding box center [1072, 11] width 15 height 15
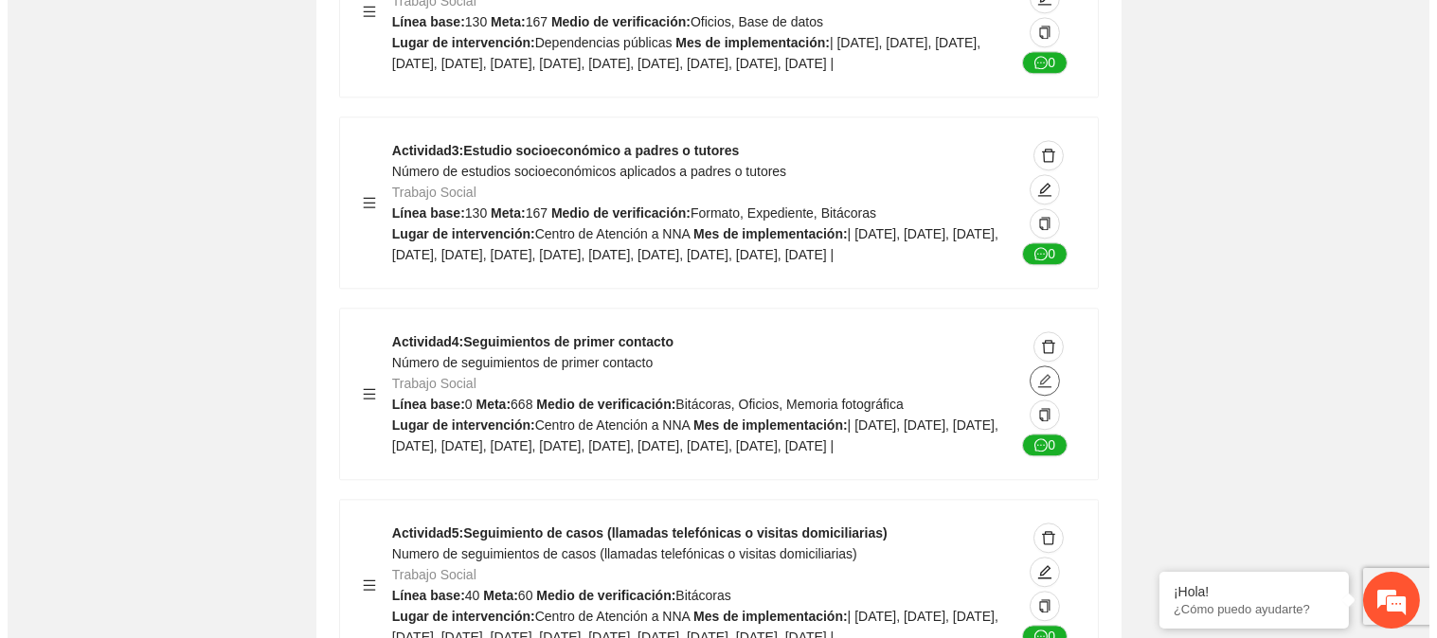
scroll to position [8168, 0]
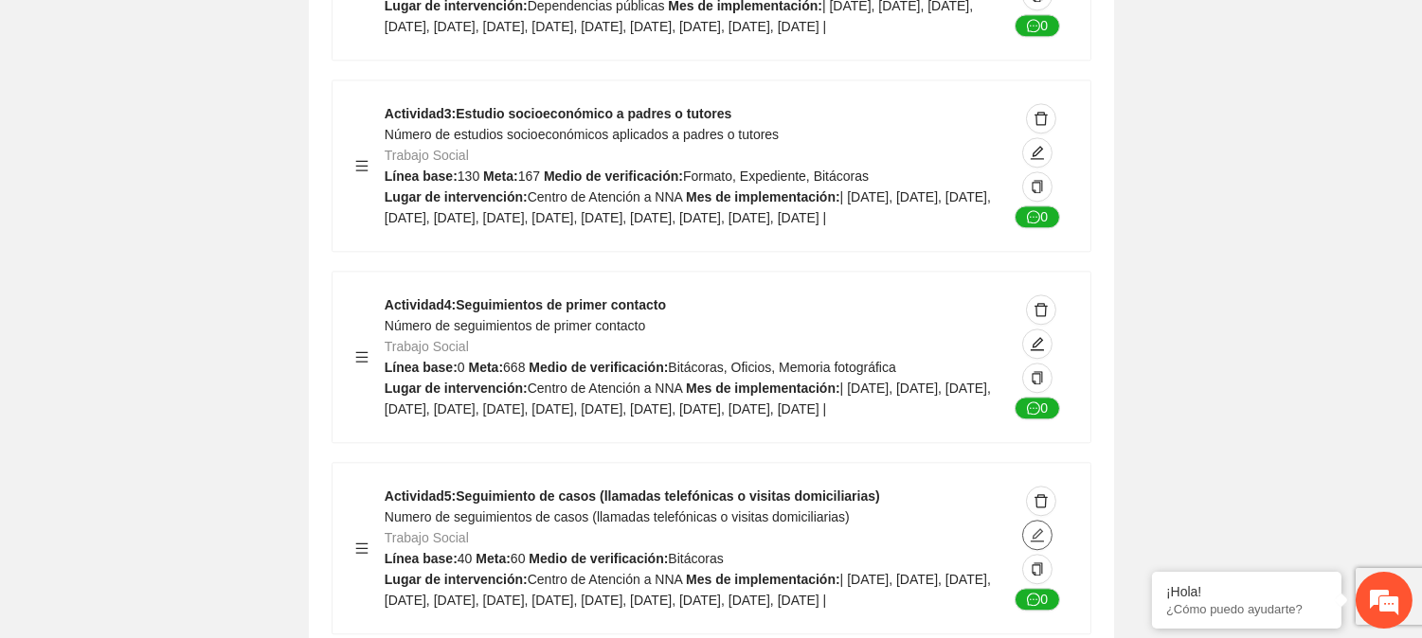
click at [1033, 529] on icon "edit" at bounding box center [1037, 535] width 13 height 13
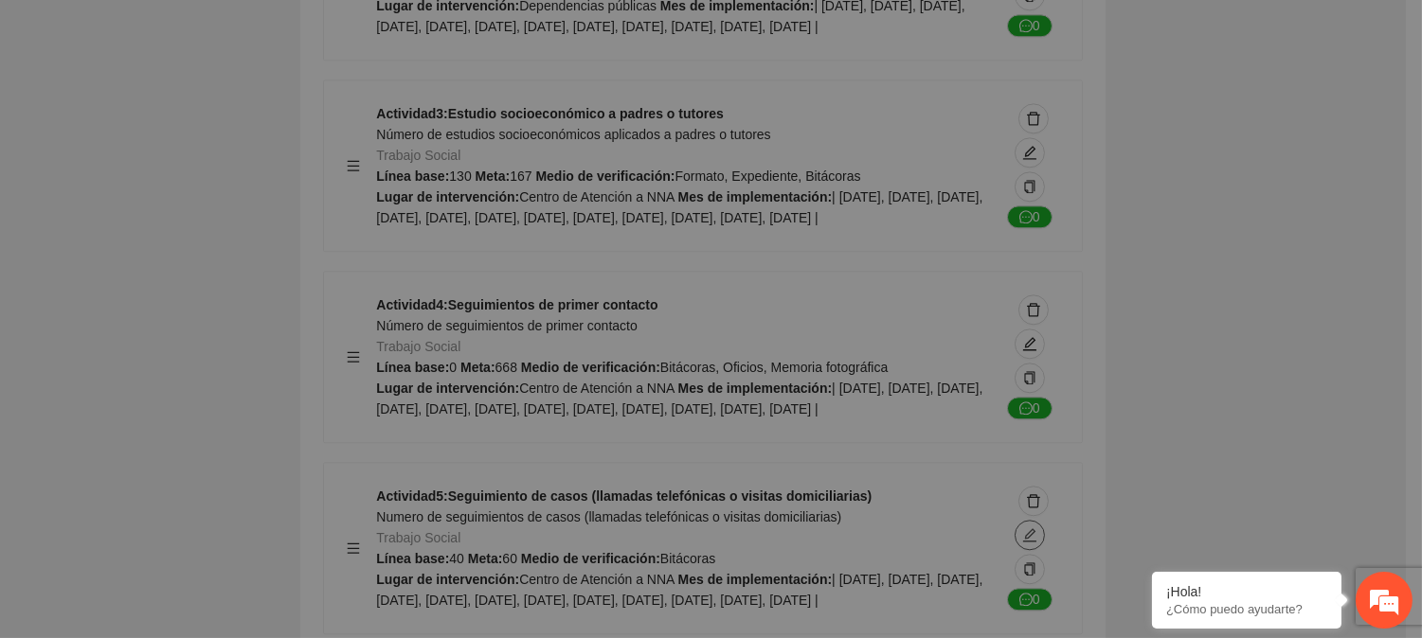
type textarea "**********"
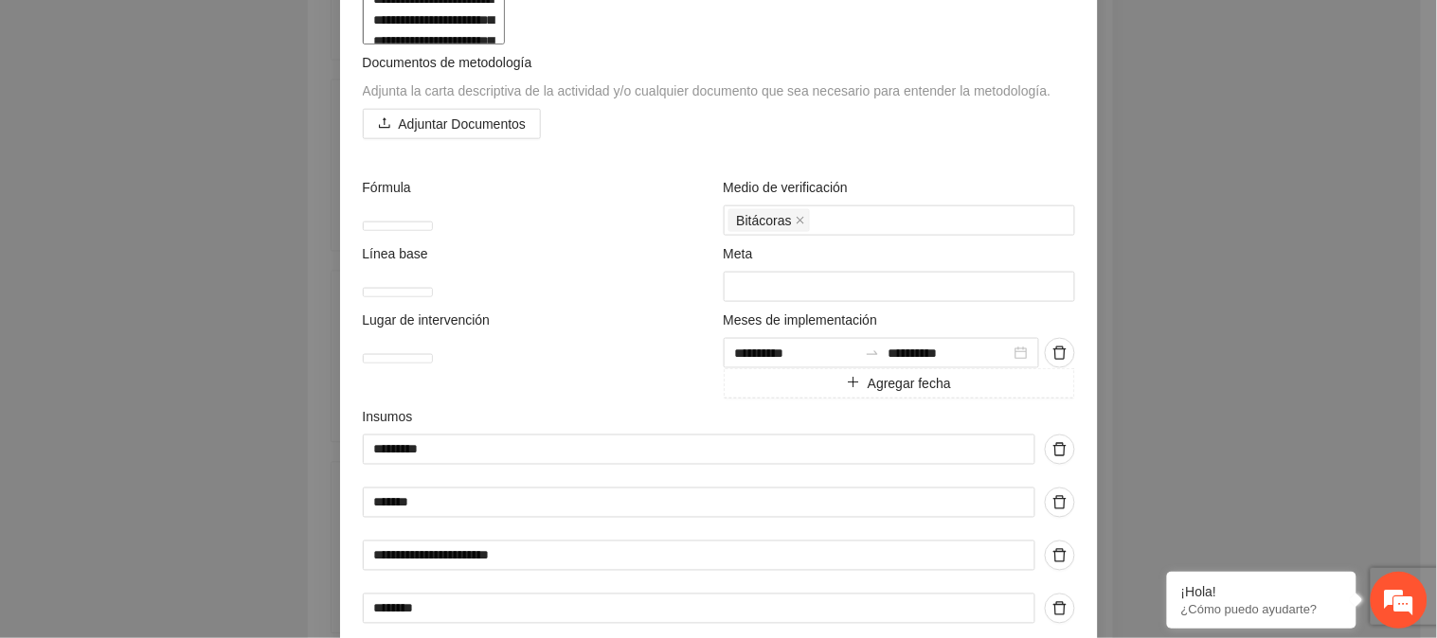
scroll to position [493, 0]
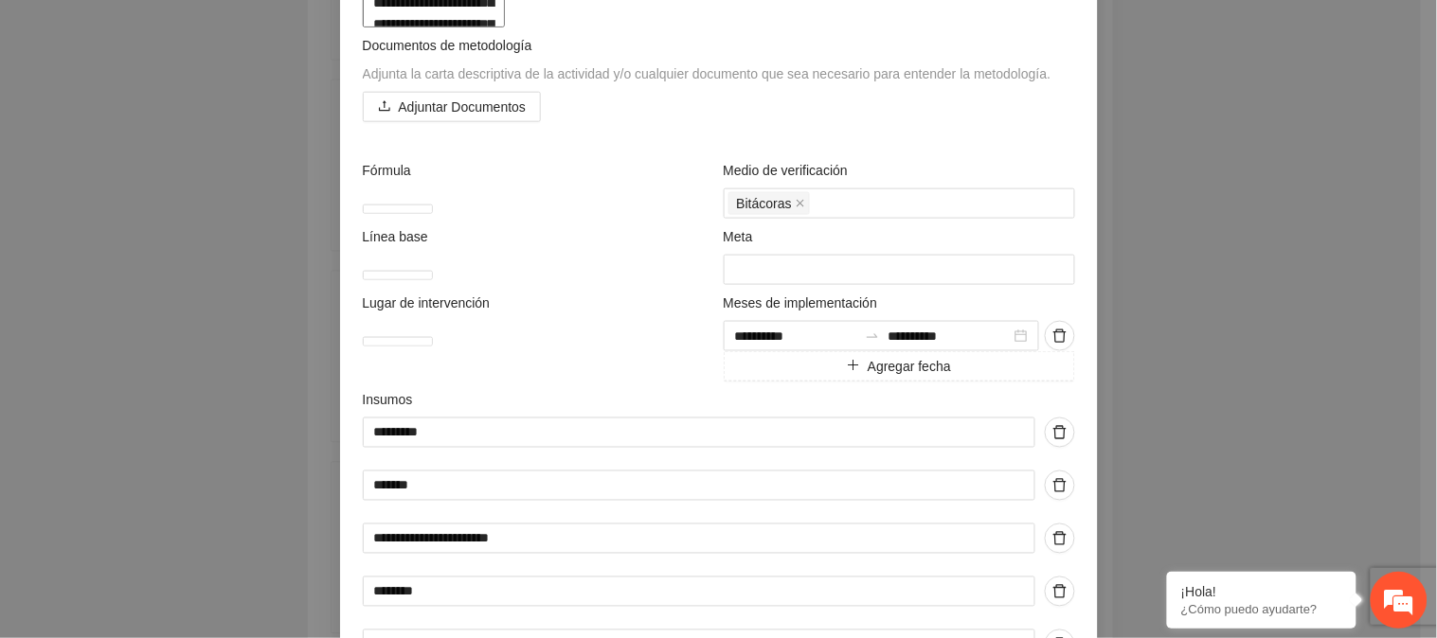
drag, startPoint x: 358, startPoint y: 452, endPoint x: 859, endPoint y: 516, distance: 505.2
